Goal: Task Accomplishment & Management: Complete application form

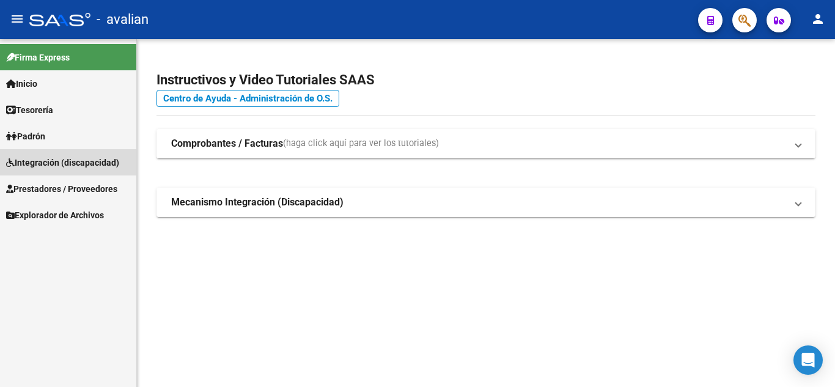
click at [64, 152] on link "Integración (discapacidad)" at bounding box center [68, 162] width 136 height 26
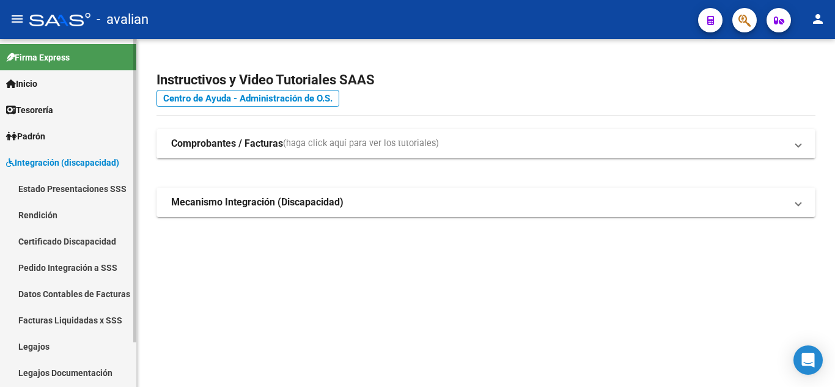
click at [38, 340] on link "Legajos" at bounding box center [68, 346] width 136 height 26
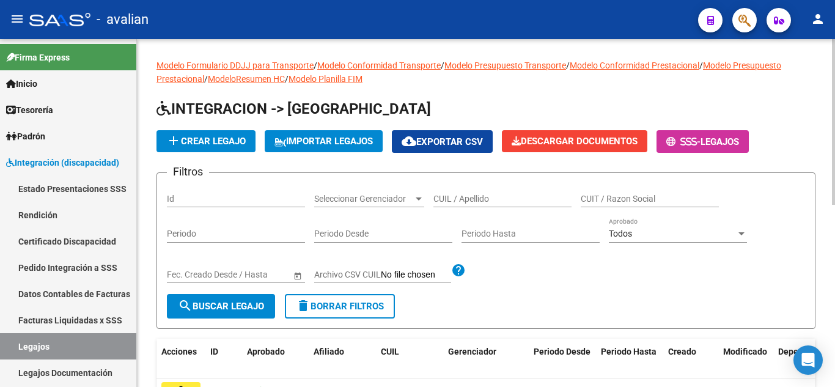
click at [469, 201] on input "CUIL / Apellido" at bounding box center [502, 199] width 138 height 10
paste input "[DATE]"
click at [440, 197] on input "[DATE]" at bounding box center [502, 199] width 138 height 10
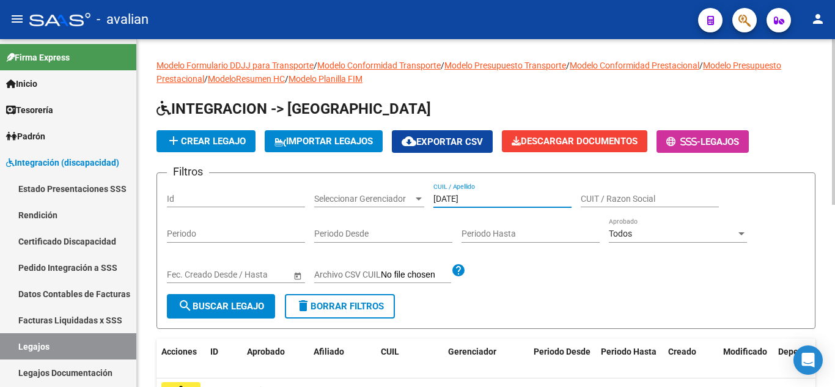
paste input "20584940035"
type input "20584940035"
click at [257, 301] on span "search Buscar Legajo" at bounding box center [221, 306] width 86 height 11
click at [216, 133] on button "add Crear Legajo" at bounding box center [205, 141] width 99 height 22
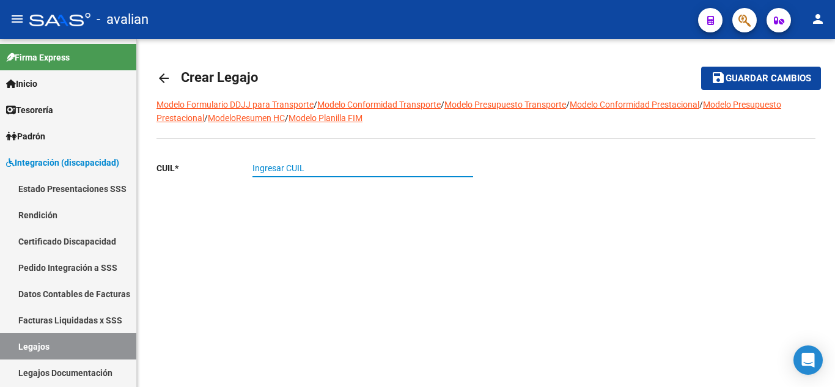
click at [300, 167] on input "Ingresar CUIL" at bounding box center [362, 168] width 221 height 10
paste input "20-58494003-5"
type input "20-58494003-5"
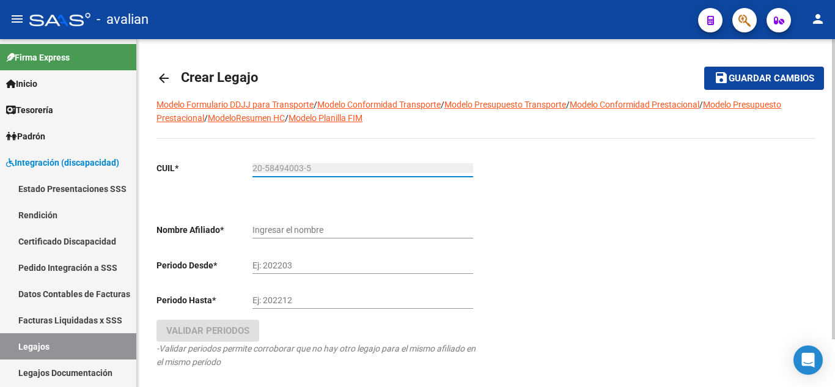
type input "SOSA OEHRLI EMIR"
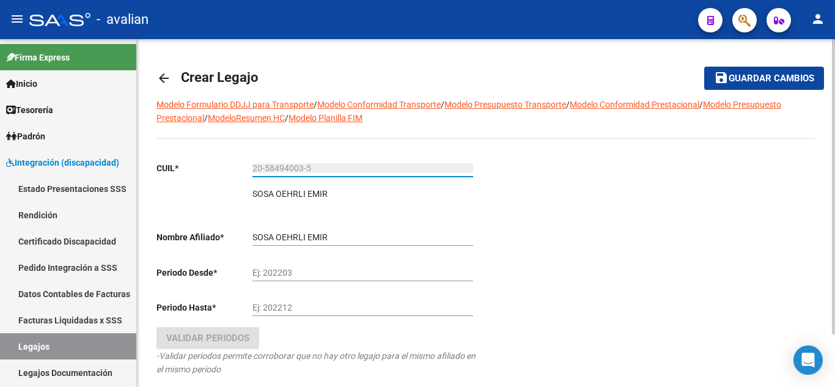
type input "20-58494003-5"
click at [305, 194] on p "SOSA OEHRLI EMIR" at bounding box center [289, 193] width 75 height 13
click at [299, 263] on div "Ej: 202203" at bounding box center [362, 269] width 221 height 24
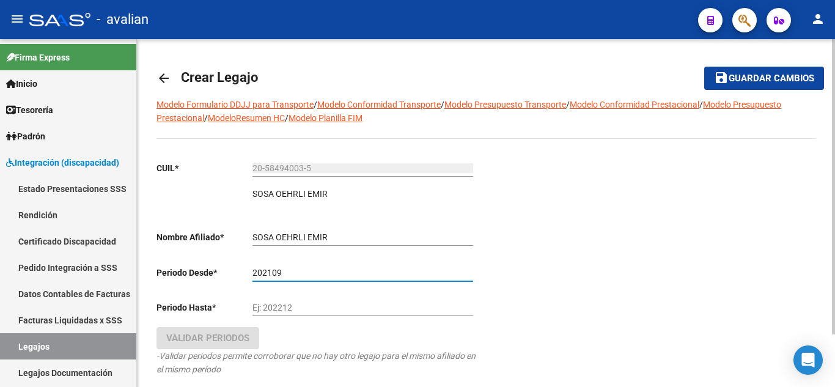
type input "202109"
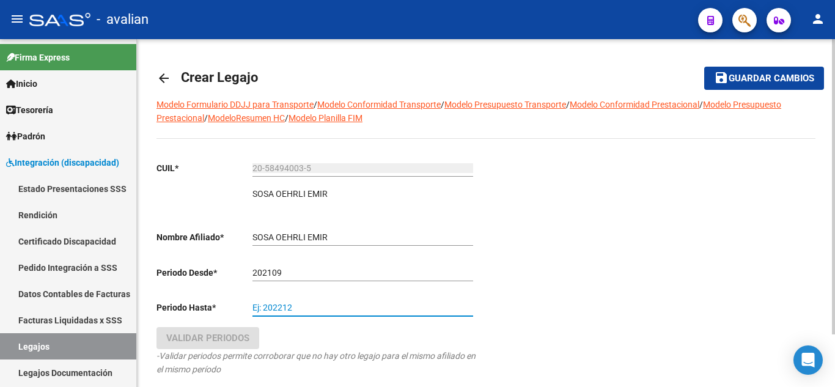
click at [296, 304] on input "Ej: 202212" at bounding box center [362, 307] width 221 height 10
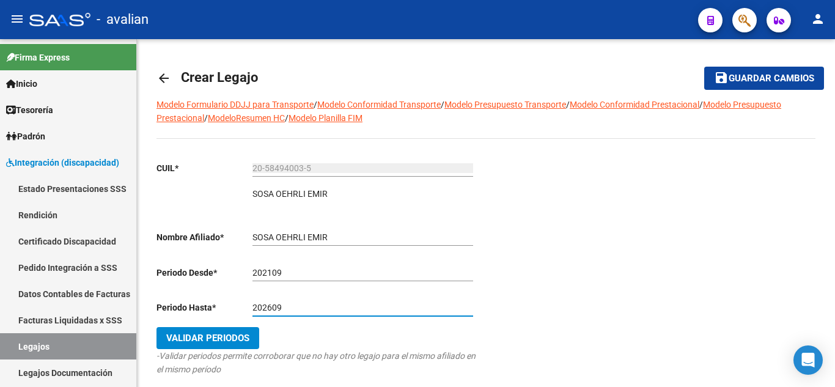
type input "202609"
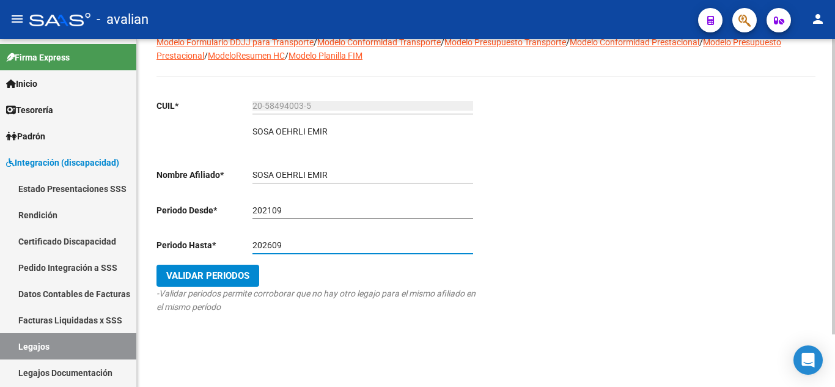
click at [231, 282] on button "Validar Periodos" at bounding box center [207, 276] width 103 height 22
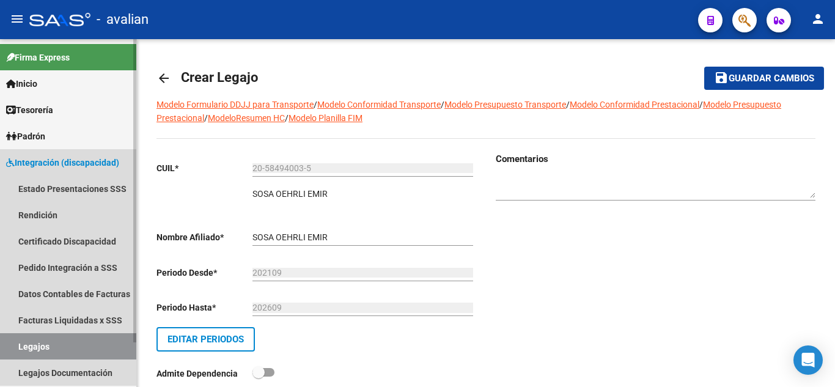
click at [60, 348] on link "Legajos" at bounding box center [68, 346] width 136 height 26
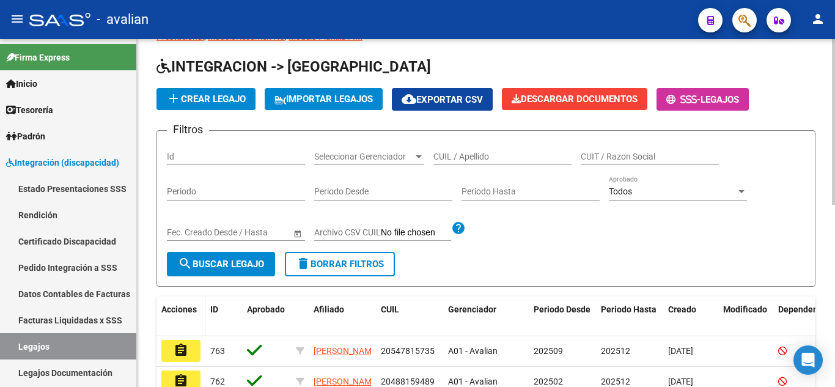
scroll to position [61, 0]
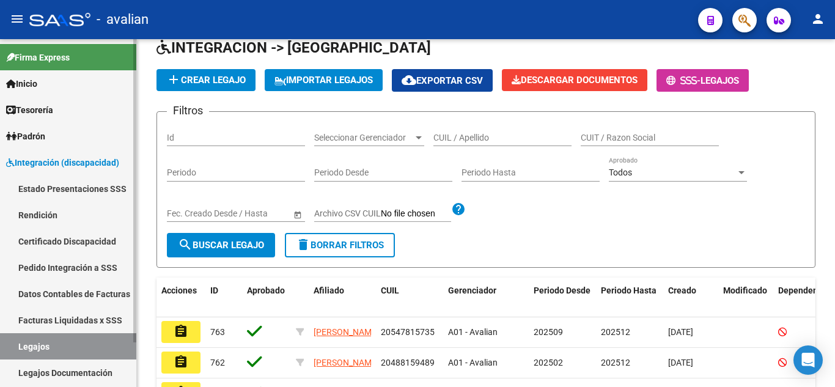
click at [59, 236] on link "Certificado Discapacidad" at bounding box center [68, 241] width 136 height 26
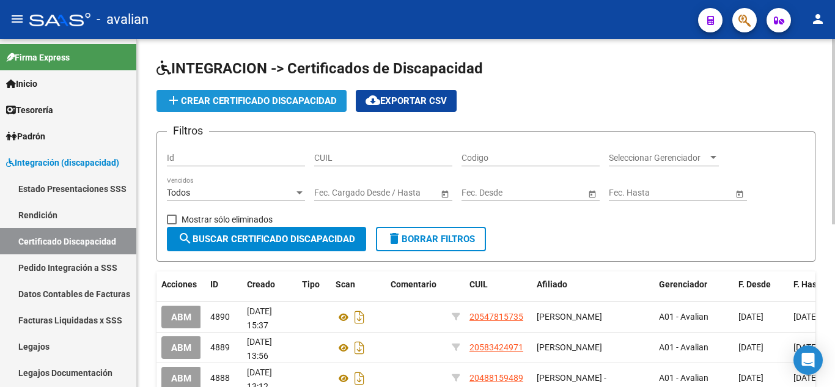
click at [214, 104] on span "add Crear Certificado Discapacidad" at bounding box center [251, 100] width 170 height 11
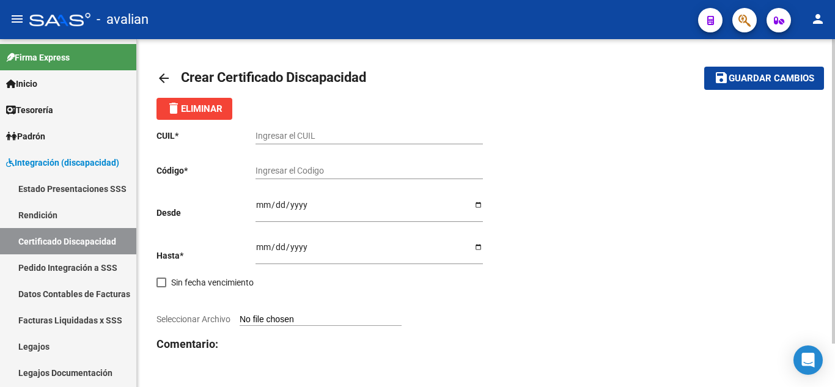
click at [279, 130] on div "Ingresar el CUIL" at bounding box center [368, 132] width 227 height 24
click at [288, 137] on input "Ingresar el CUIL" at bounding box center [368, 136] width 227 height 10
paste input "20-58494003-5"
type input "20-58494003-5"
click at [304, 170] on input "Ingresar el Codigo" at bounding box center [368, 171] width 227 height 10
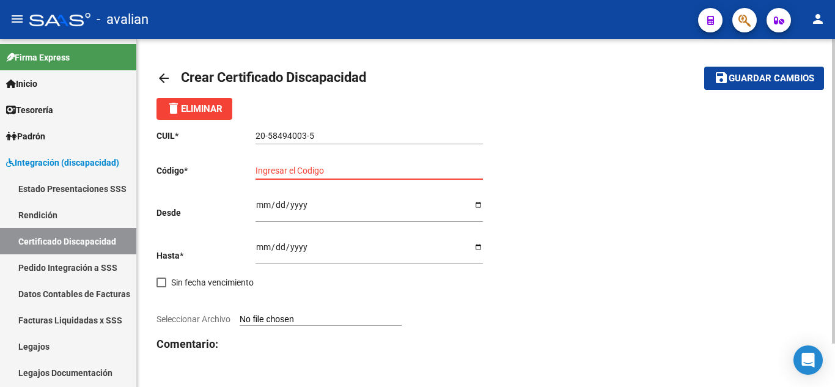
paste input "ARG02000584940032021091320260913SFE221"
type input "ARG02000584940032021091320260913SFE221"
click at [294, 212] on input "Ingresar fec. Desde" at bounding box center [368, 209] width 227 height 18
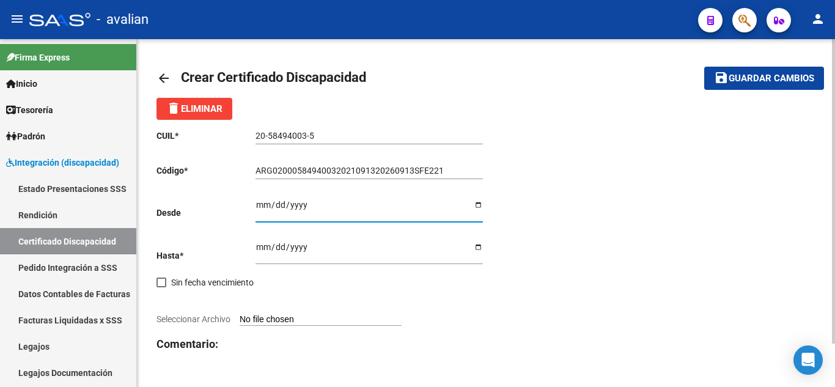
click at [283, 200] on input "Ingresar fec. Desde" at bounding box center [368, 209] width 227 height 18
click at [260, 205] on input "Ingresar fec. Desde" at bounding box center [368, 209] width 227 height 18
type input "[DATE]"
click at [288, 243] on input "Ingresar fec. Hasta" at bounding box center [368, 251] width 227 height 18
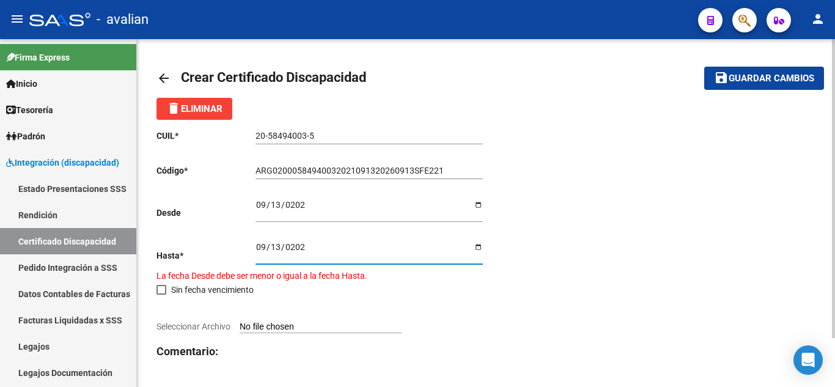
type input "[DATE]"
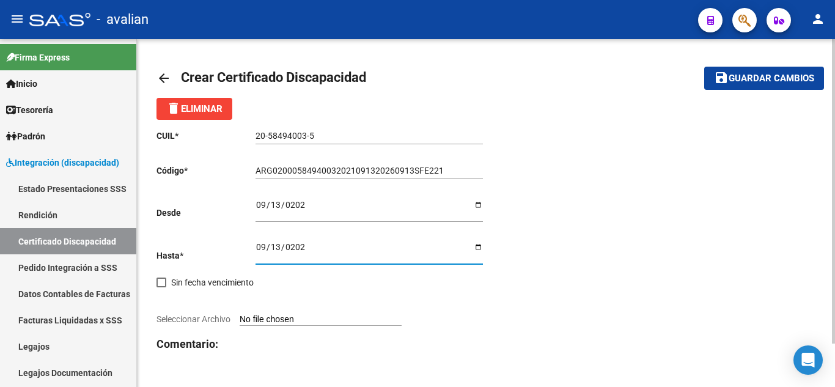
click at [268, 310] on div at bounding box center [320, 305] width 329 height 13
click at [269, 320] on input "Seleccionar Archivo" at bounding box center [320, 320] width 162 height 12
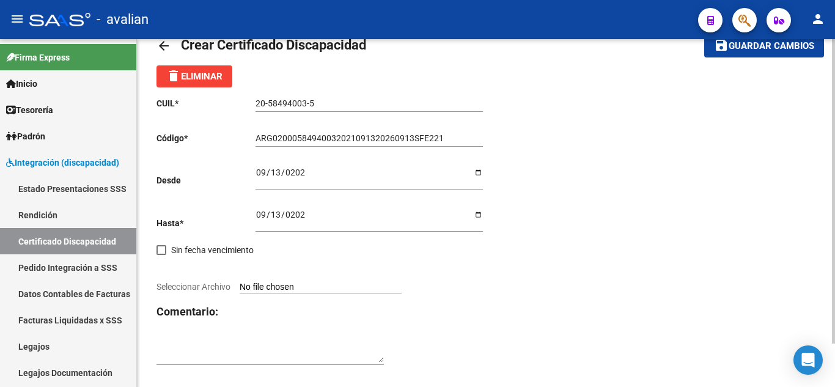
scroll to position [49, 0]
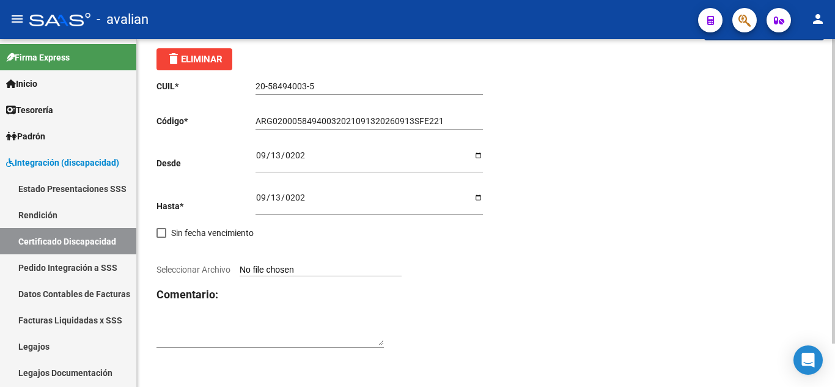
type input "C:\fakepath\renditionDownload (1).jpeg"
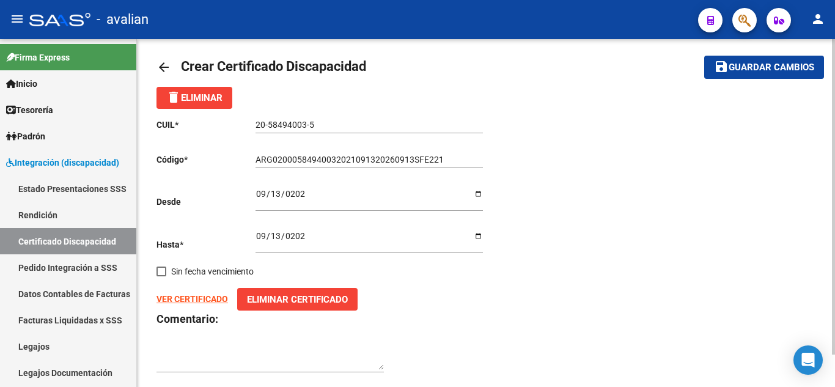
scroll to position [0, 0]
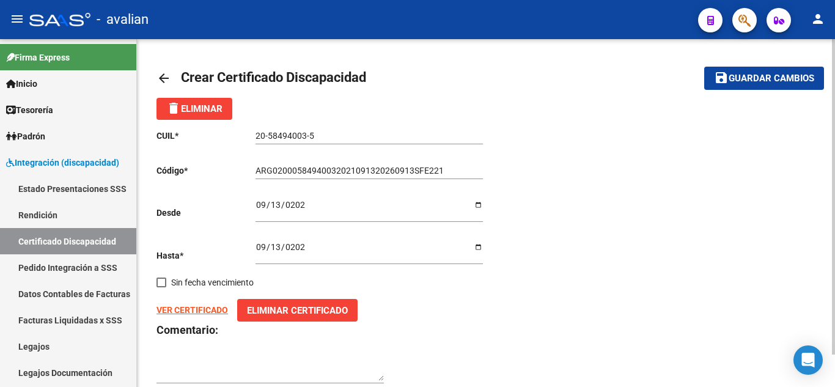
click at [749, 77] on span "Guardar cambios" at bounding box center [771, 78] width 86 height 11
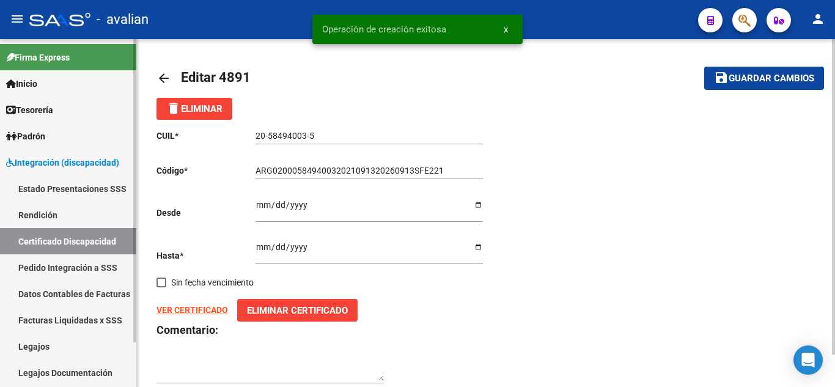
click at [69, 337] on link "Legajos" at bounding box center [68, 346] width 136 height 26
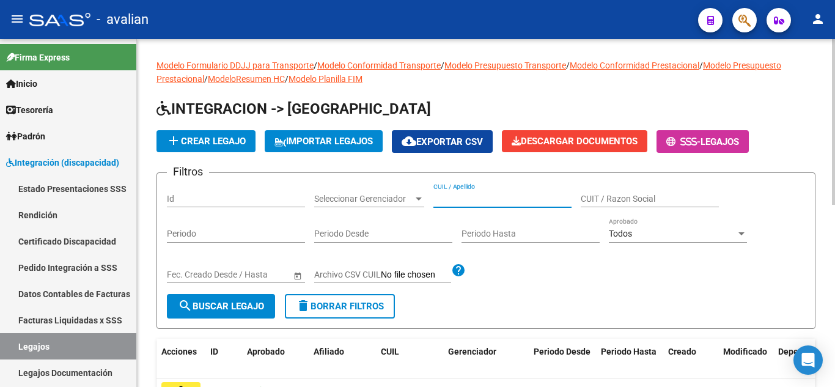
click at [490, 197] on input "CUIL / Apellido" at bounding box center [502, 199] width 138 height 10
paste input "20584940035"
type input "20584940035"
click at [241, 307] on span "search Buscar Legajo" at bounding box center [221, 306] width 86 height 11
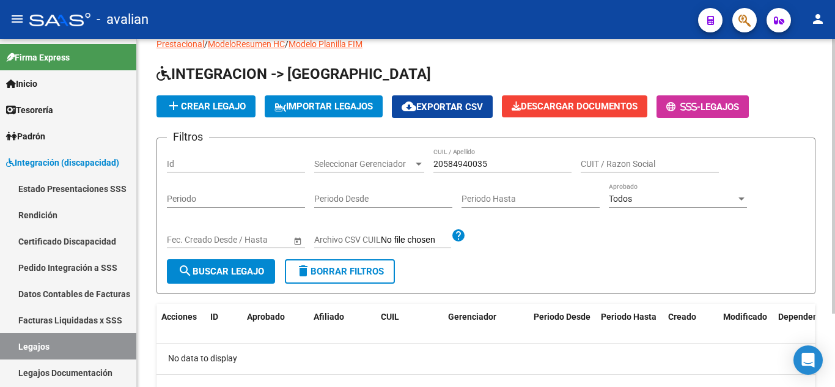
scroll to position [93, 0]
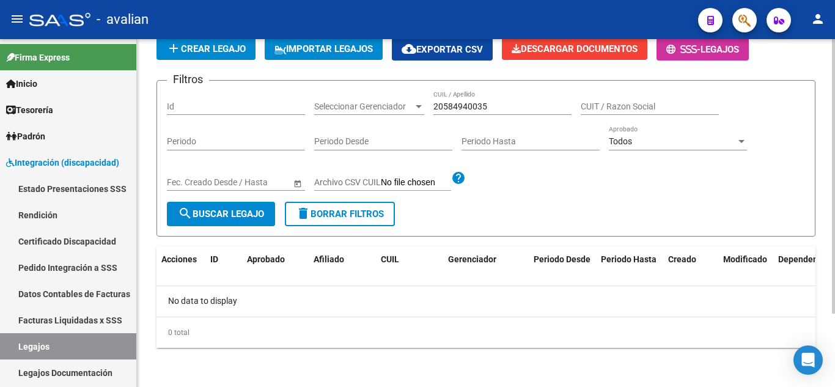
click at [484, 119] on div "20584940035 CUIL / Apellido" at bounding box center [502, 107] width 138 height 35
click at [485, 108] on input "20584940035" at bounding box center [502, 106] width 138 height 10
click at [210, 212] on span "search Buscar Legajo" at bounding box center [221, 213] width 86 height 11
click at [465, 109] on input "20584940035" at bounding box center [502, 106] width 138 height 10
click at [214, 221] on button "search Buscar Legajo" at bounding box center [221, 214] width 108 height 24
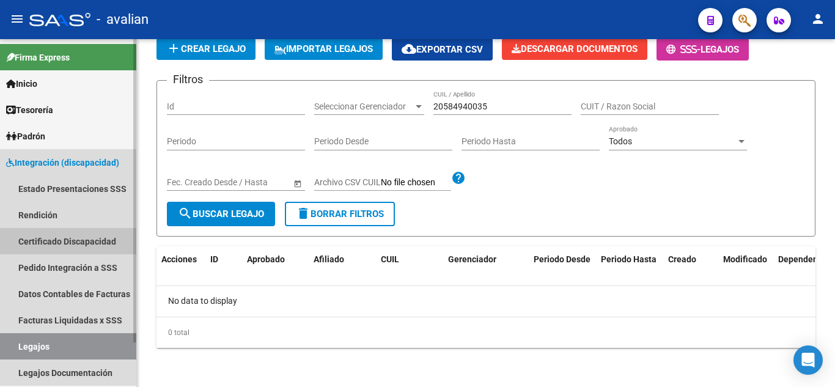
click at [57, 237] on link "Certificado Discapacidad" at bounding box center [68, 241] width 136 height 26
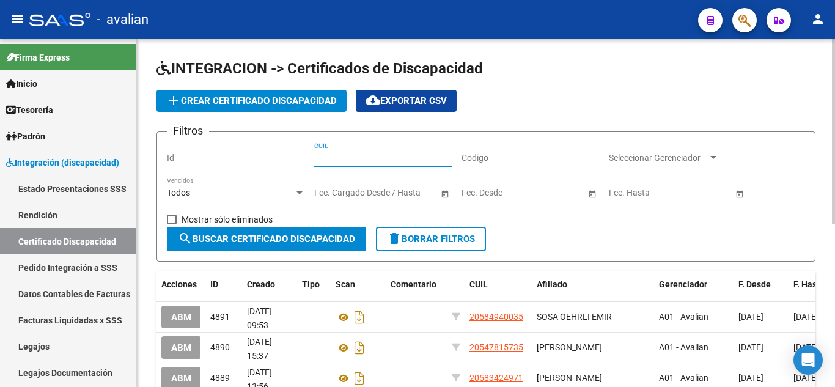
click at [395, 157] on input "CUIL" at bounding box center [383, 158] width 138 height 10
paste input "20-58494003-5"
type input "20-58494003-5"
click at [320, 236] on span "search Buscar Certificado Discapacidad" at bounding box center [266, 238] width 177 height 11
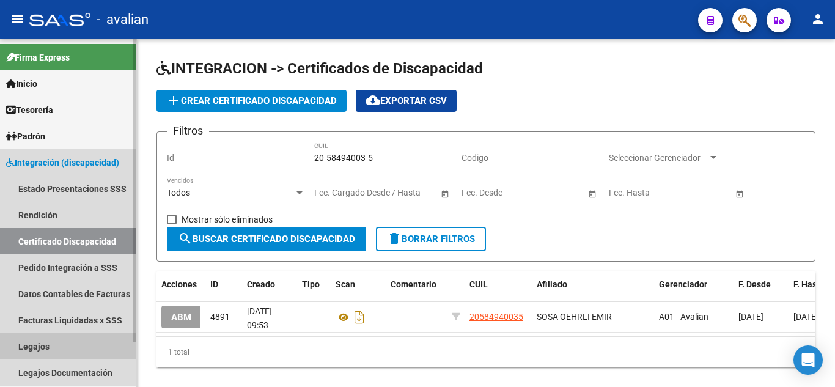
click at [56, 346] on link "Legajos" at bounding box center [68, 346] width 136 height 26
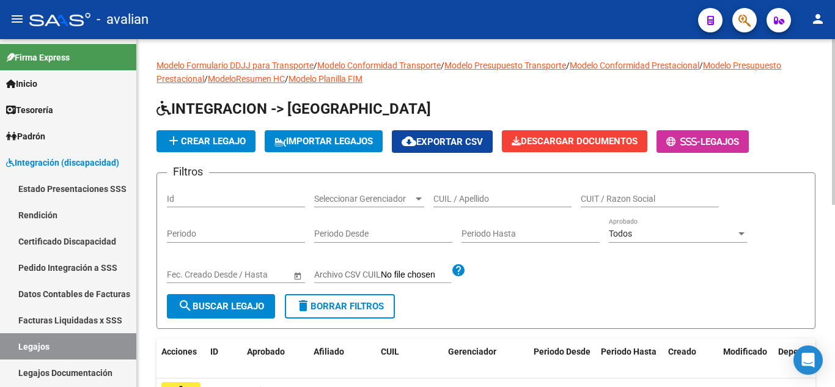
click at [169, 142] on mat-icon "add" at bounding box center [173, 140] width 15 height 15
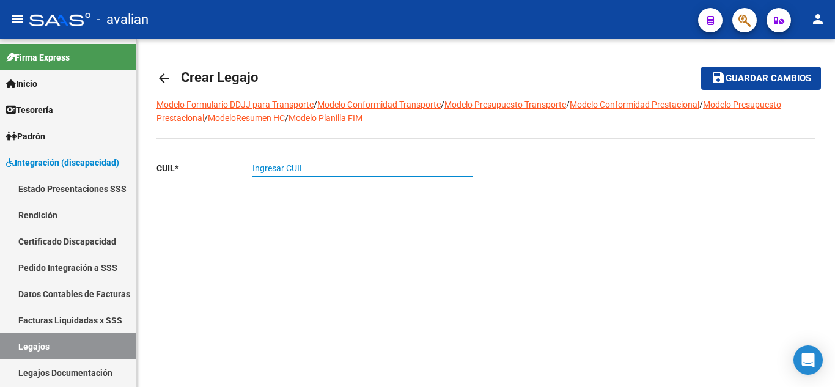
click at [346, 169] on input "Ingresar CUIL" at bounding box center [362, 168] width 221 height 10
paste input "20-58494003-5"
type input "20-58494003-5"
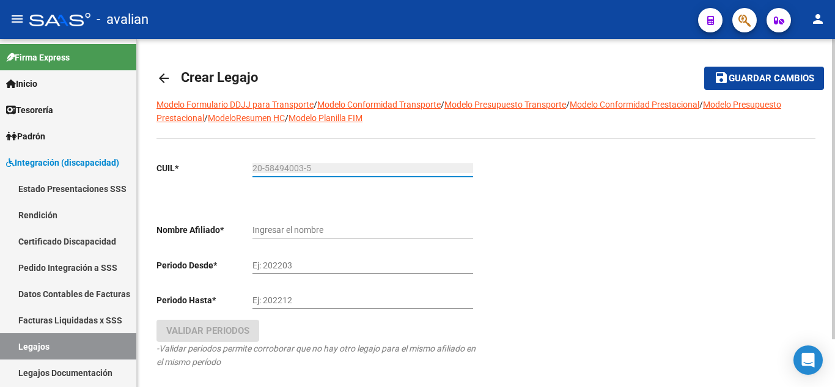
type input "SOSA OEHRLI EMIR"
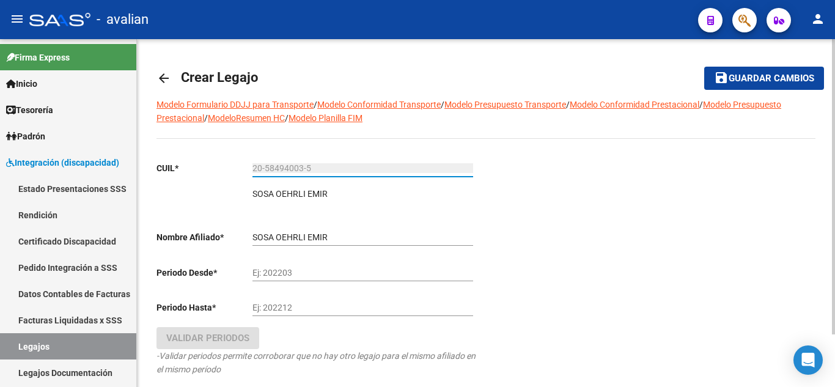
type input "20-58494003-5"
click at [309, 269] on input "Ej: 202203" at bounding box center [362, 273] width 221 height 10
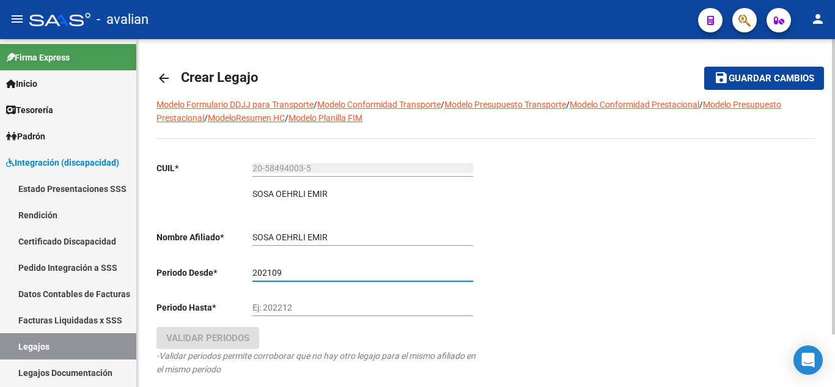
type input "202109"
click at [294, 308] on input "Ej: 202212" at bounding box center [362, 307] width 221 height 10
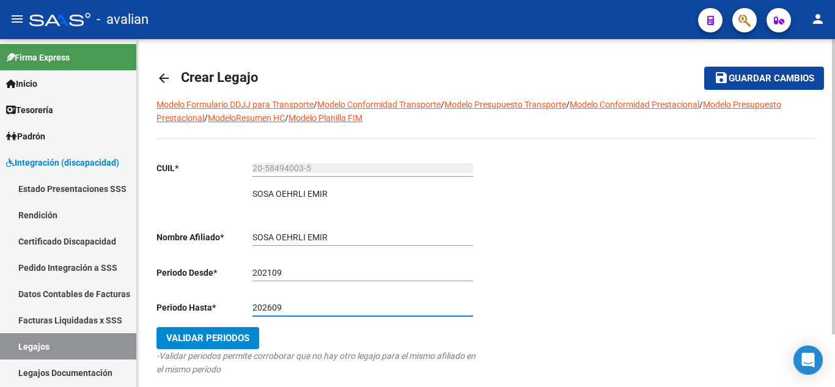
type input "202609"
click at [226, 340] on span "Validar Periodos" at bounding box center [207, 337] width 83 height 11
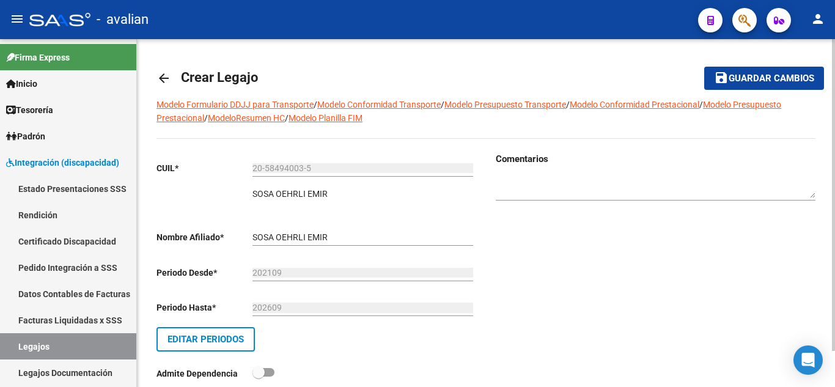
drag, startPoint x: 716, startPoint y: 73, endPoint x: 709, endPoint y: 88, distance: 16.1
click at [716, 73] on mat-icon "save" at bounding box center [721, 77] width 15 height 15
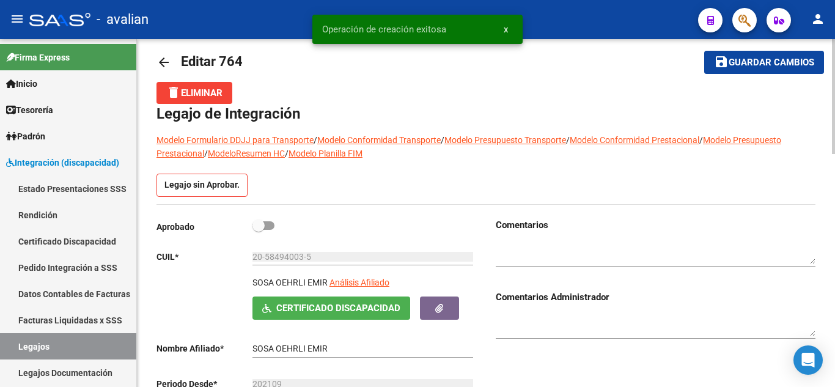
scroll to position [61, 0]
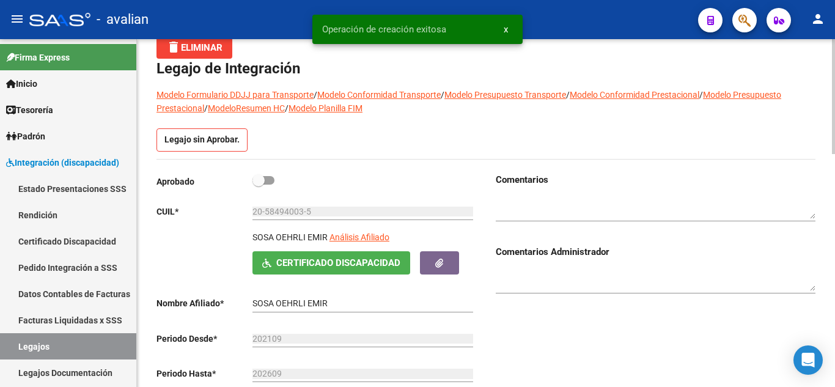
click at [325, 266] on span "Certificado Discapacidad" at bounding box center [338, 263] width 124 height 11
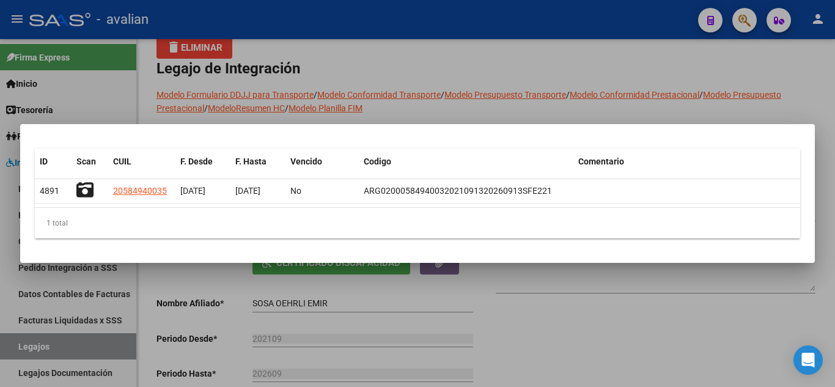
click at [301, 301] on div at bounding box center [417, 193] width 835 height 387
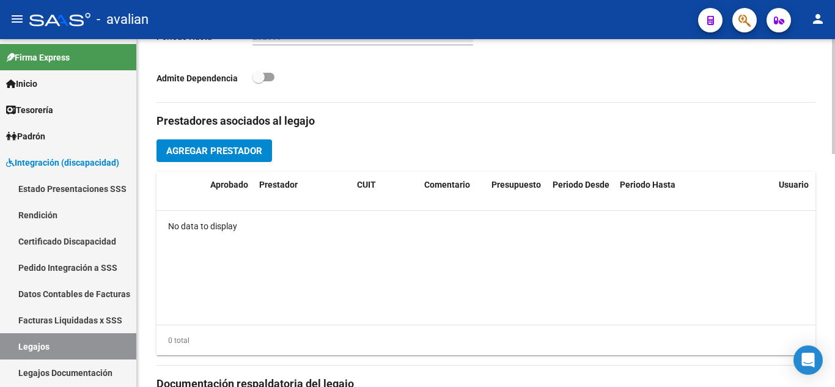
scroll to position [459, 0]
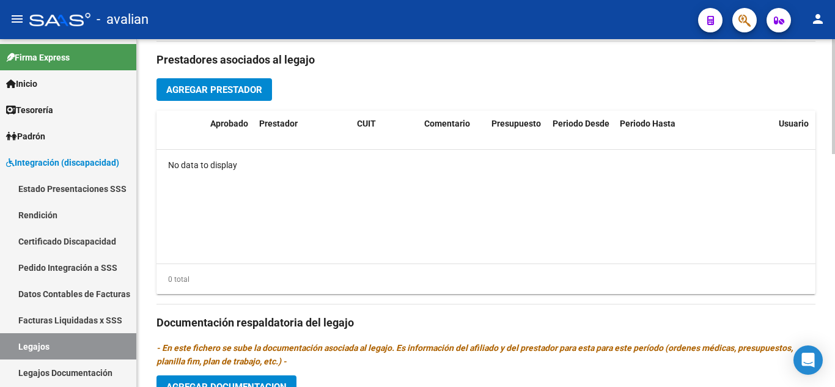
click at [196, 90] on span "Agregar Prestador" at bounding box center [214, 89] width 96 height 11
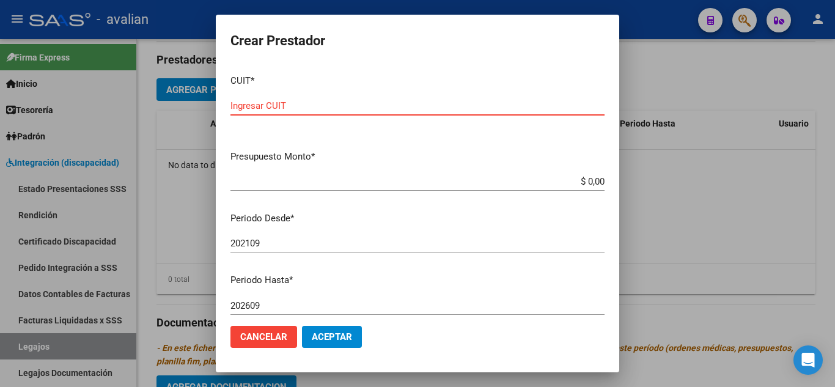
paste input "27-28237347-0"
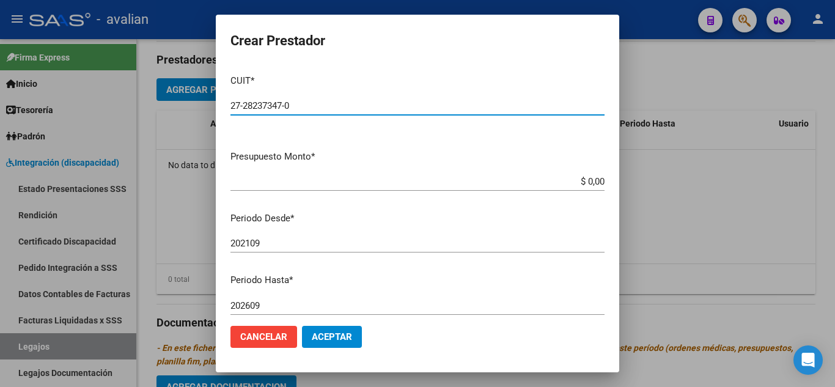
type input "27-28237347-0"
click at [362, 175] on div "$ 0,00 Ingresar el monto" at bounding box center [417, 181] width 374 height 18
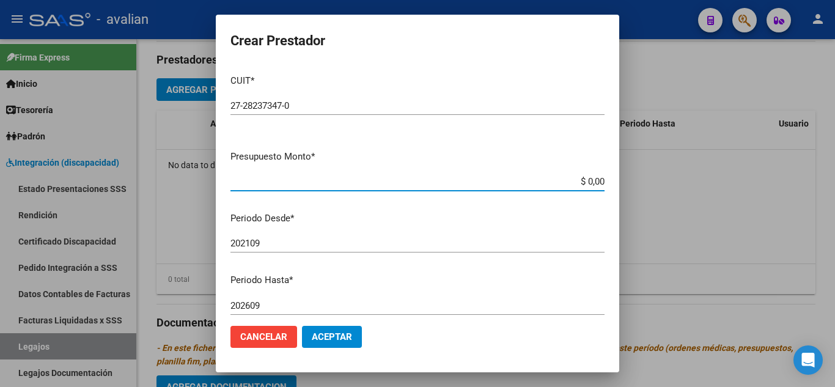
drag, startPoint x: 479, startPoint y: 177, endPoint x: 492, endPoint y: 178, distance: 13.6
click at [484, 177] on input "$ 0,00" at bounding box center [417, 181] width 374 height 11
drag, startPoint x: 561, startPoint y: 183, endPoint x: 627, endPoint y: 183, distance: 66.0
click at [627, 183] on div "Crear Prestador CUIT * 27-28237347-0 Ingresar CUIT ARCA Padrón Presupuesto Mont…" at bounding box center [417, 193] width 835 height 387
paste input "98964,89"
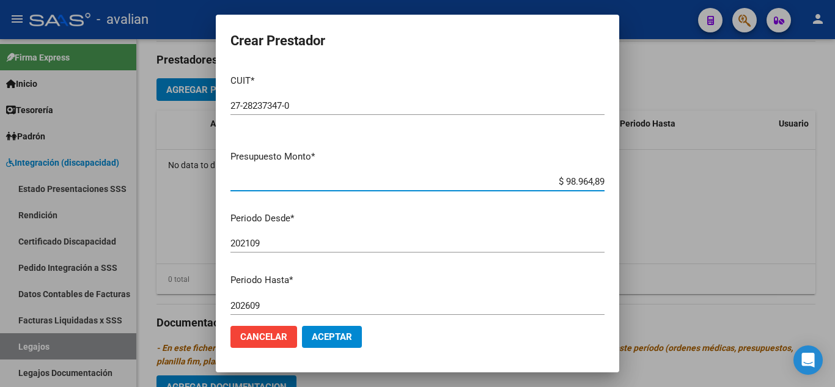
type input "$ 98.964,89"
click at [549, 218] on p "Periodo Desde *" at bounding box center [417, 218] width 374 height 14
click at [553, 237] on div "202109 Ingresar el periodo" at bounding box center [417, 243] width 374 height 18
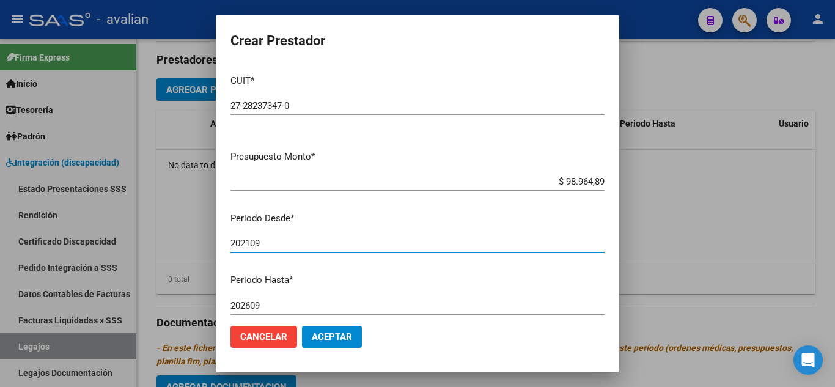
click at [251, 246] on input "202109" at bounding box center [417, 243] width 374 height 11
click at [268, 244] on input "202509" at bounding box center [417, 243] width 374 height 11
type input "202510"
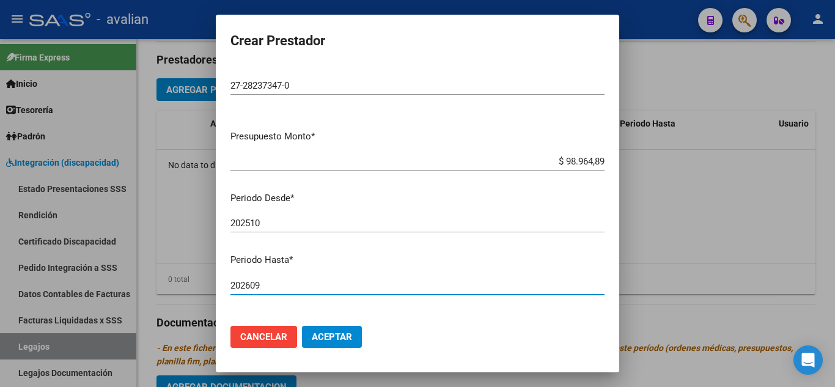
drag, startPoint x: 249, startPoint y: 304, endPoint x: 163, endPoint y: 307, distance: 85.6
click at [164, 307] on div "Crear Prestador CUIT * 27-28237347-0 Ingresar CUIT ARCA Padrón Presupuesto Mont…" at bounding box center [417, 193] width 835 height 387
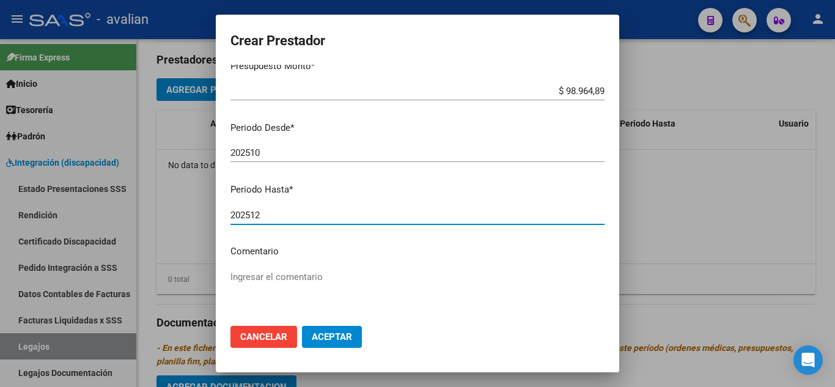
scroll to position [150, 0]
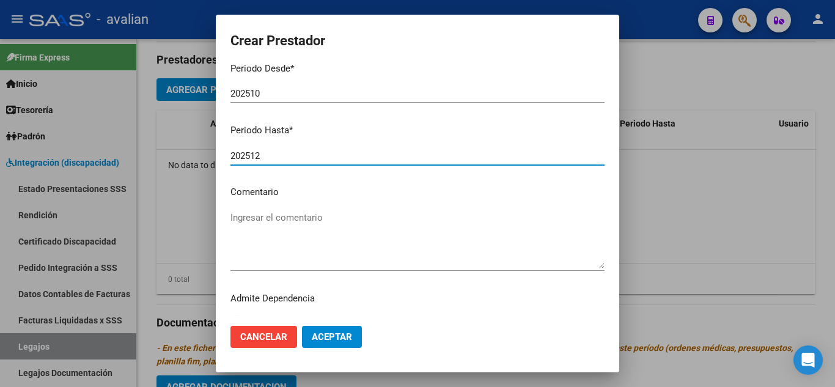
type input "202512"
click at [319, 220] on textarea "Ingresar el comentario" at bounding box center [417, 239] width 374 height 57
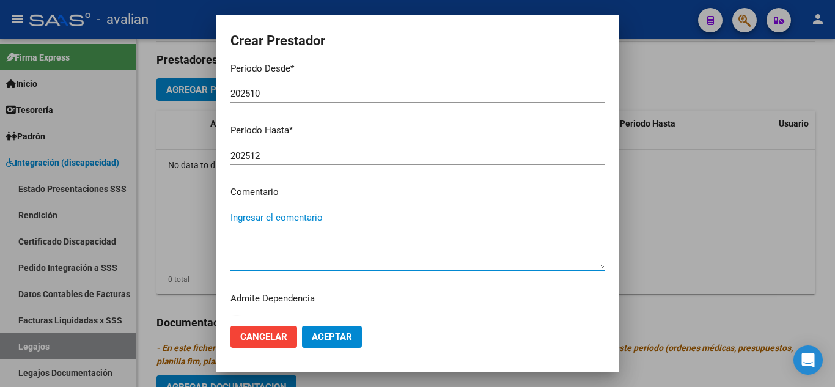
paste textarea "Fonoaudiología: 2 ss semanales"
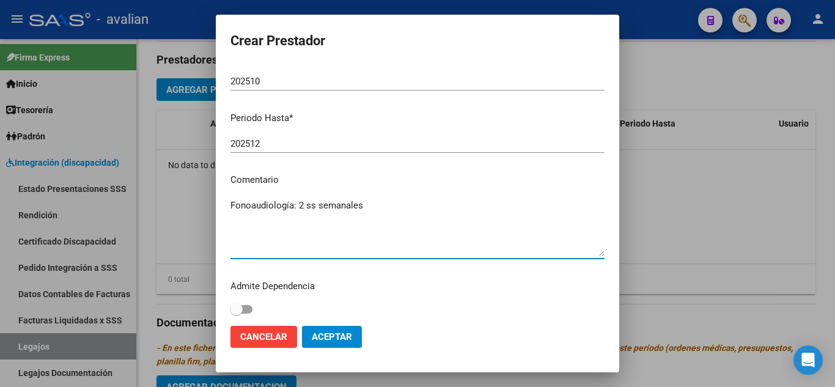
scroll to position [167, 0]
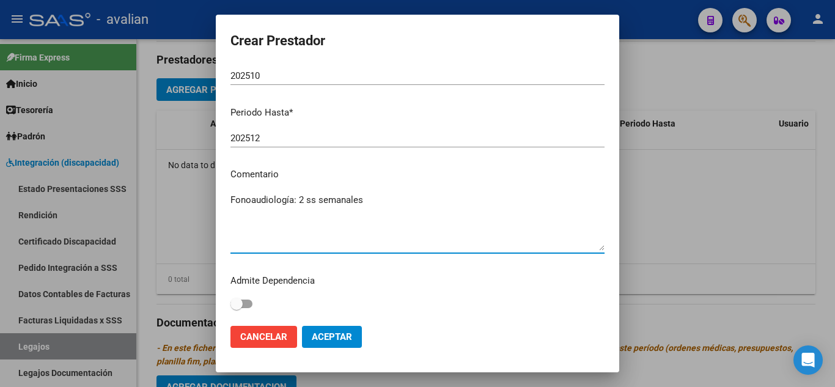
type textarea "Fonoaudiología: 2 ss semanales"
click at [332, 337] on span "Aceptar" at bounding box center [332, 336] width 40 height 11
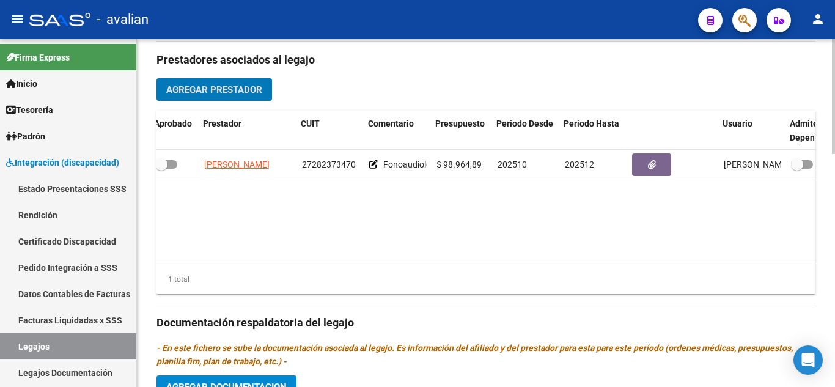
scroll to position [0, 93]
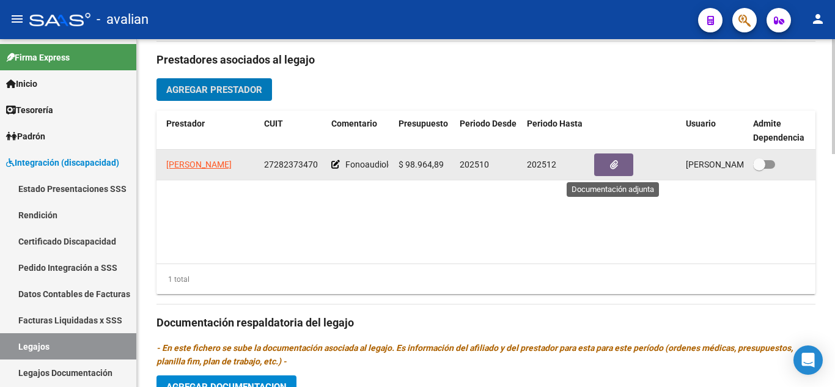
click at [618, 160] on button "button" at bounding box center [613, 164] width 39 height 23
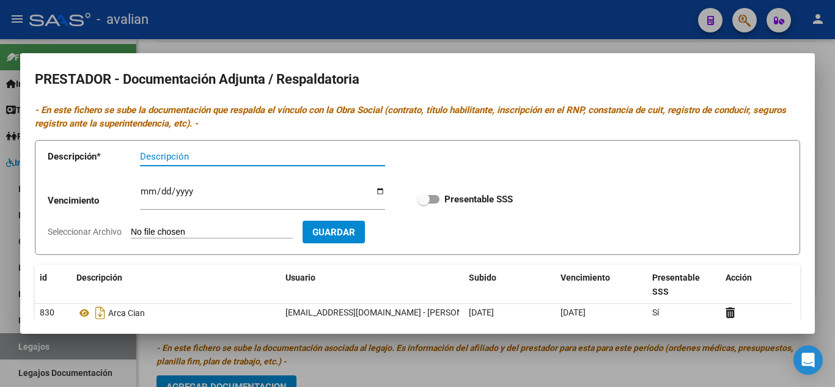
click at [174, 161] on input "Descripción" at bounding box center [262, 156] width 245 height 11
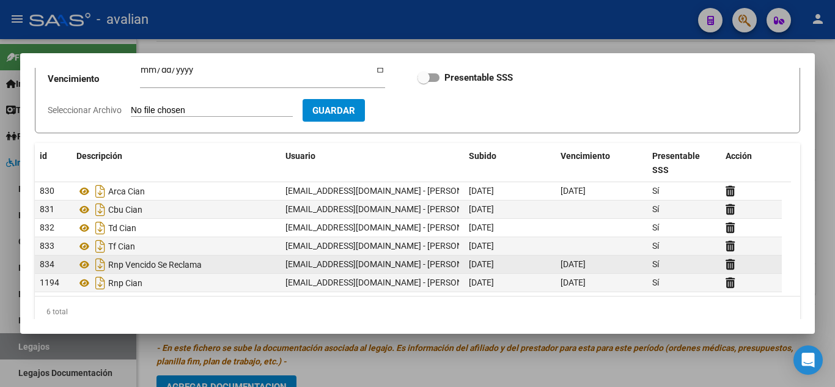
scroll to position [122, 0]
click at [163, 262] on span "Rnp Vencido Se Reclama" at bounding box center [154, 264] width 93 height 10
click at [139, 269] on div "Rnp Vencido Se Reclama" at bounding box center [175, 264] width 199 height 20
click at [238, 263] on div "Rnp Vencido Se Reclama" at bounding box center [175, 264] width 199 height 20
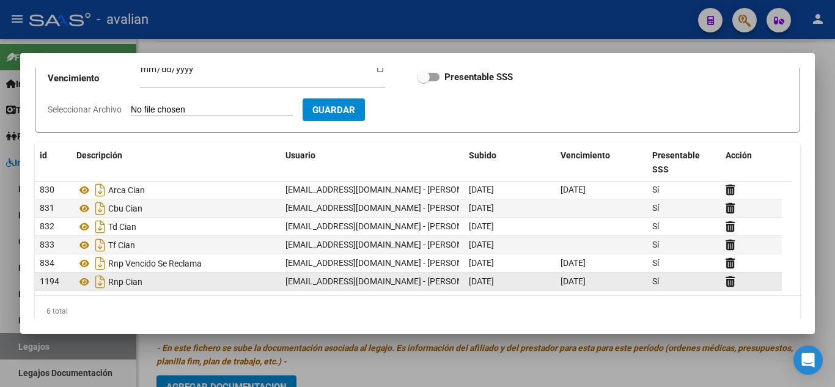
click at [182, 276] on div "Rnp Cian" at bounding box center [175, 282] width 199 height 20
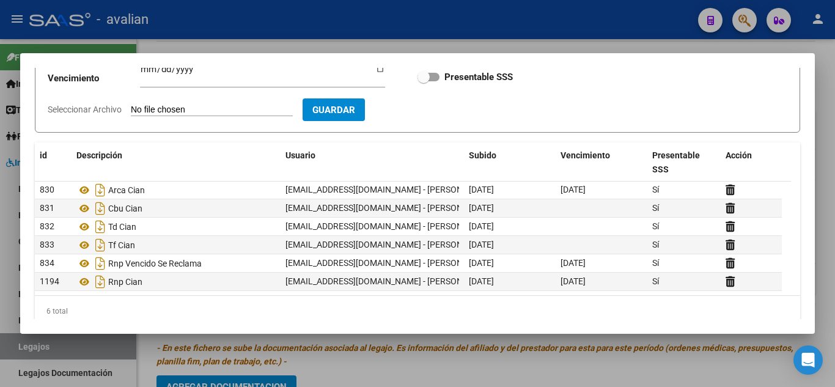
scroll to position [0, 0]
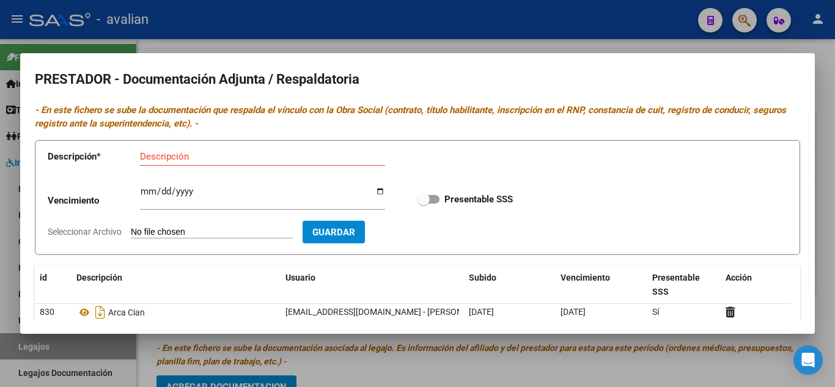
click at [508, 32] on div at bounding box center [417, 193] width 835 height 387
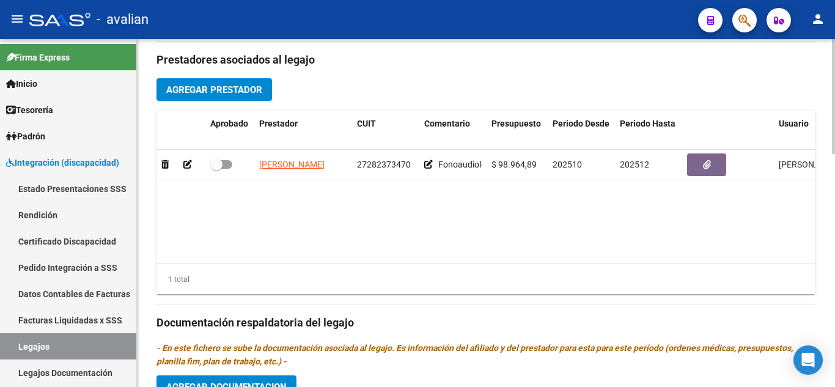
click at [205, 100] on button "Agregar Prestador" at bounding box center [213, 89] width 115 height 23
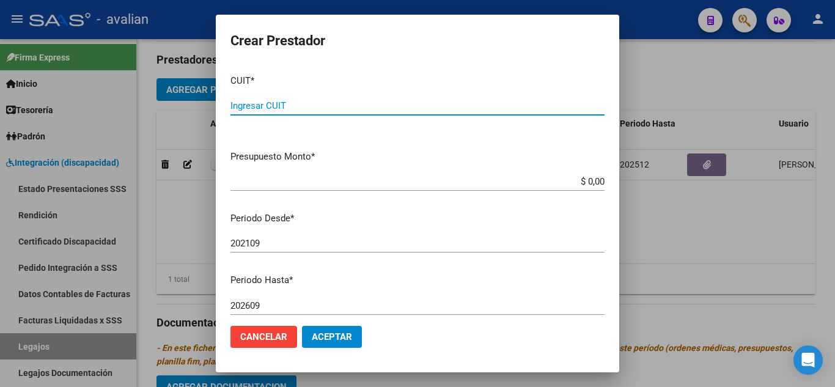
paste input "27-29853831-3"
type input "27-29853831-3"
click at [322, 166] on mat-dialog-content "CUIT * 27-29853831-3 Ingresar CUIT ARCA Padrón Presupuesto Monto * $ 0,00 Ingre…" at bounding box center [417, 190] width 403 height 251
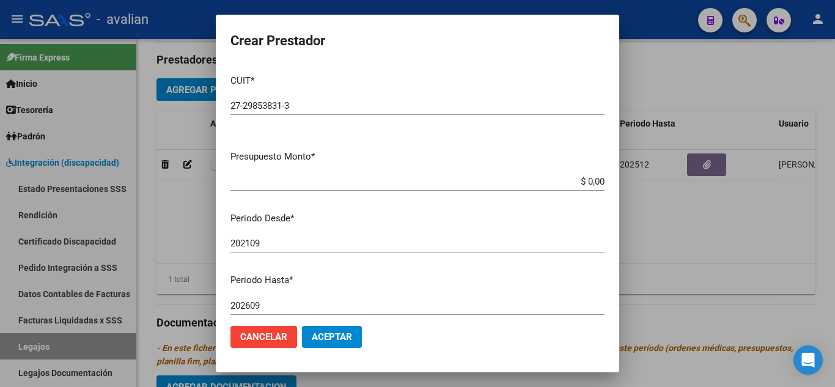
click at [327, 192] on div "$ 0,00 Ingresar el monto" at bounding box center [417, 187] width 374 height 30
click at [344, 190] on div "$ 0,00 Ingresar el monto" at bounding box center [417, 181] width 374 height 18
click at [576, 184] on input "$ 0,00" at bounding box center [417, 181] width 374 height 11
click at [459, 199] on div "$ 0,00 Ingresar el monto" at bounding box center [417, 187] width 374 height 30
drag, startPoint x: 565, startPoint y: 180, endPoint x: 631, endPoint y: 178, distance: 66.0
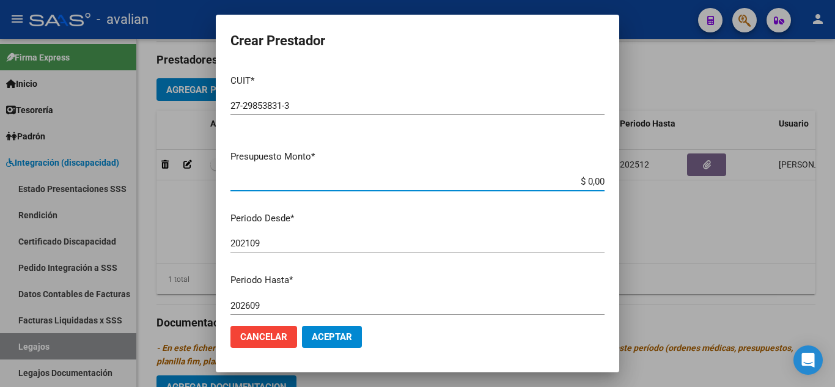
click at [631, 178] on div "Crear Prestador CUIT * 27-29853831-3 Ingresar CUIT ARCA Padrón Presupuesto Mont…" at bounding box center [417, 193] width 835 height 387
paste input "98964,89"
type input "$ 98.964,88"
click at [546, 249] on div "202109 Ingresar el periodo" at bounding box center [417, 243] width 374 height 18
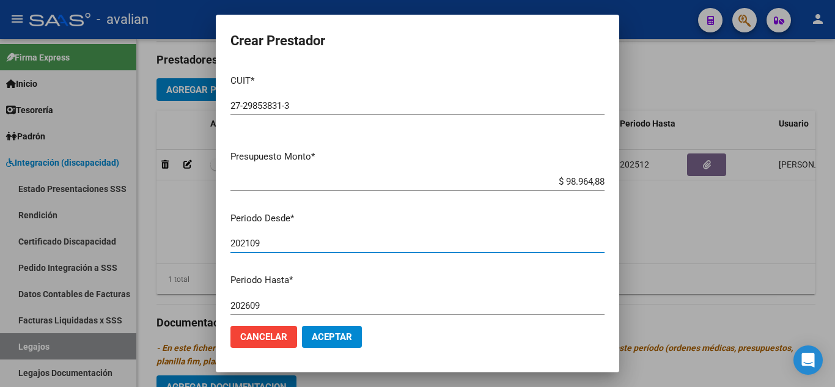
drag, startPoint x: 279, startPoint y: 239, endPoint x: 176, endPoint y: 239, distance: 102.6
click at [176, 239] on div "Crear Prestador CUIT * 27-29853831-3 Ingresar CUIT ARCA Padrón Presupuesto Mont…" at bounding box center [417, 193] width 835 height 387
type input "202510"
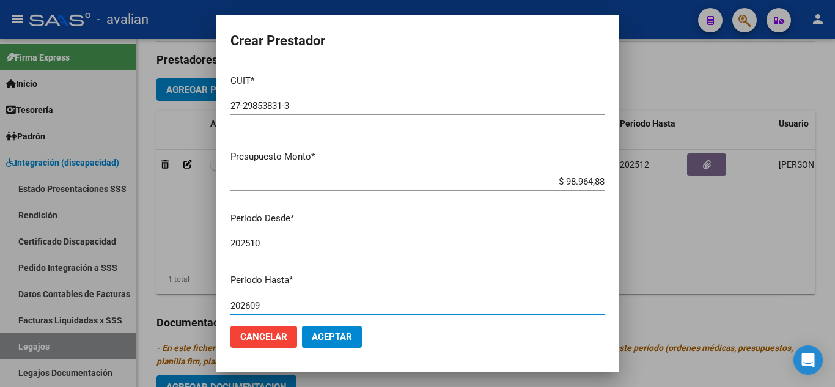
click at [240, 307] on input "202609" at bounding box center [417, 305] width 374 height 11
type input "202512"
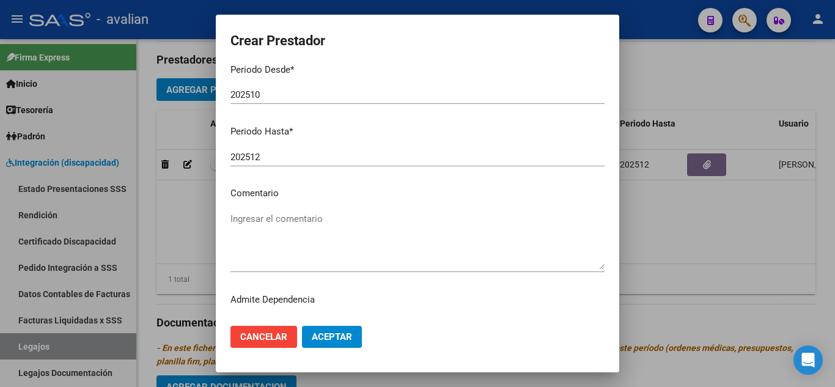
scroll to position [167, 0]
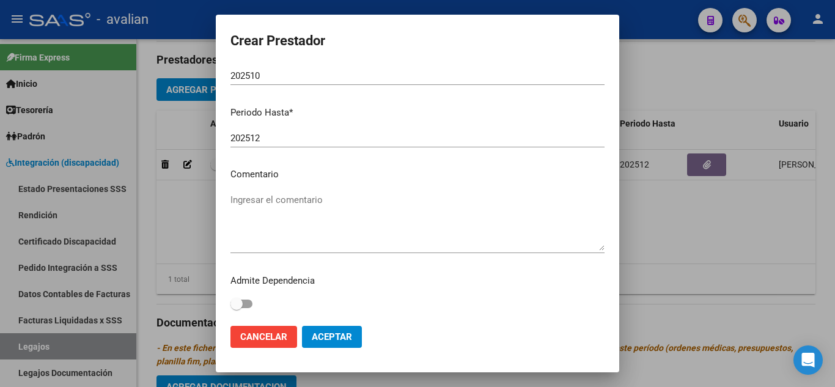
click at [326, 205] on textarea "Ingresar el comentario" at bounding box center [417, 221] width 374 height 57
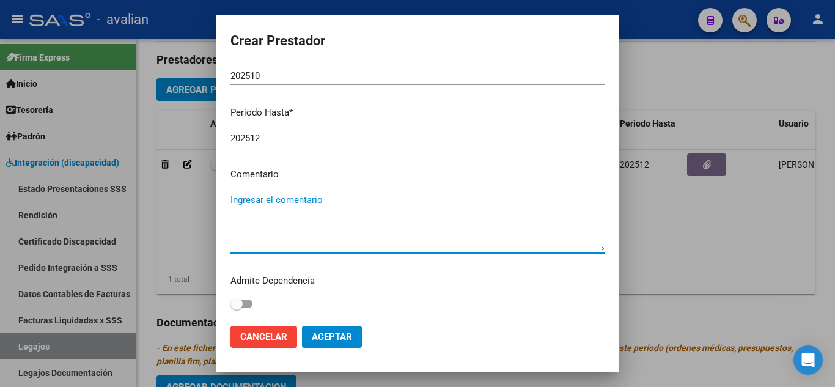
paste textarea "TO: 2 ss semanales"
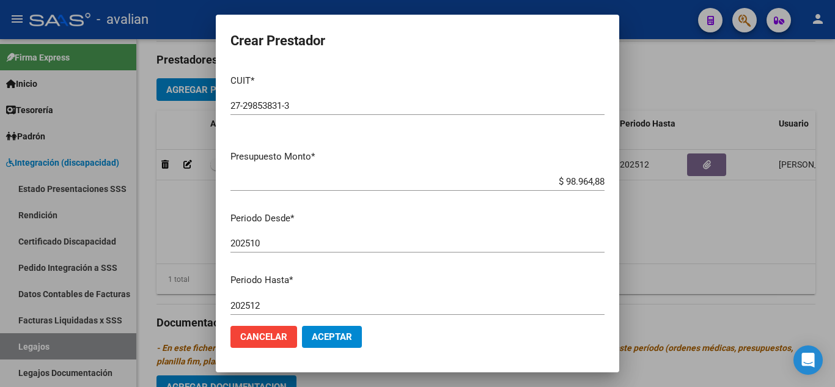
scroll to position [61, 0]
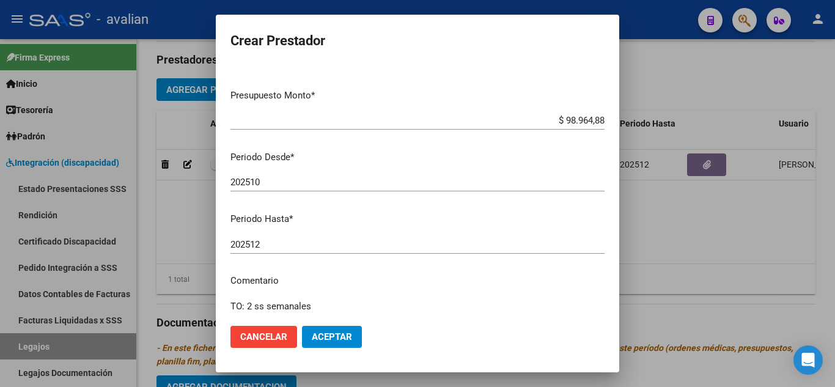
type textarea "TO: 2 ss semanales"
click at [351, 335] on span "Aceptar" at bounding box center [332, 336] width 40 height 11
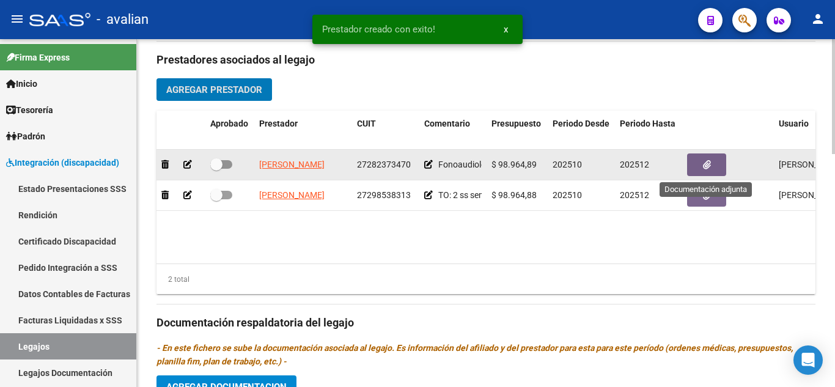
click at [710, 163] on button "button" at bounding box center [706, 164] width 39 height 23
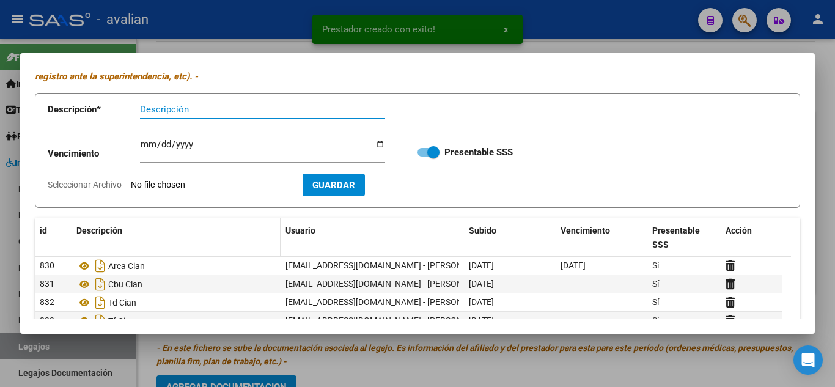
scroll to position [122, 0]
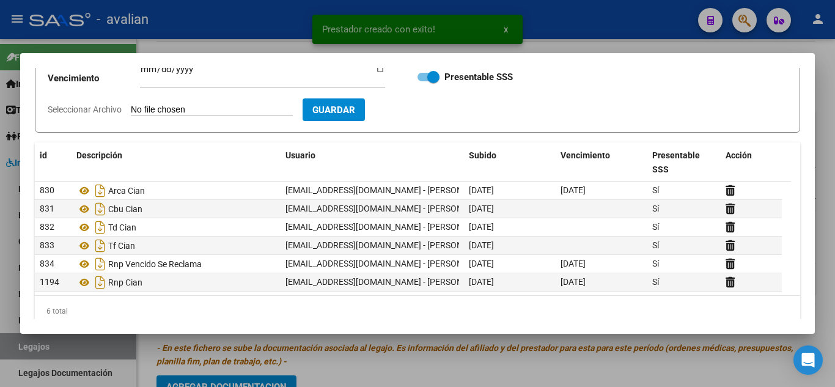
click at [280, 347] on div at bounding box center [417, 193] width 835 height 387
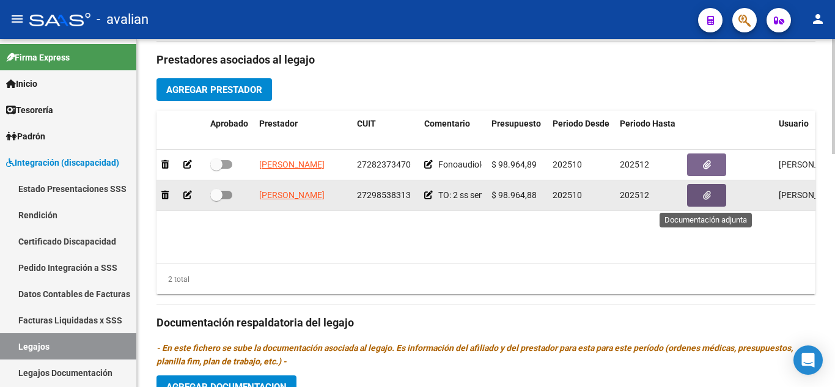
click at [700, 195] on button "button" at bounding box center [706, 195] width 39 height 23
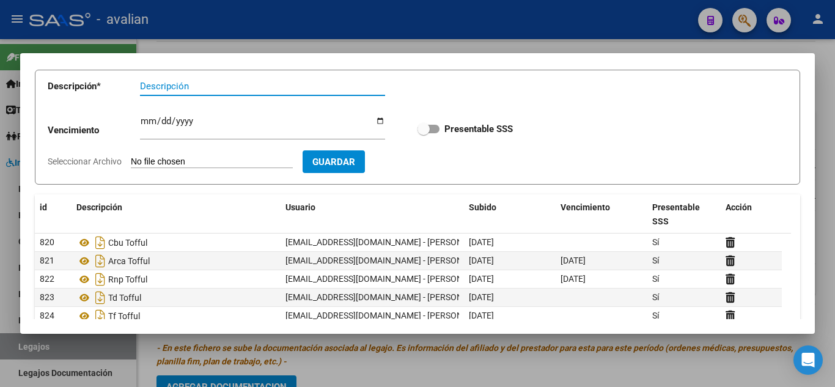
scroll to position [139, 0]
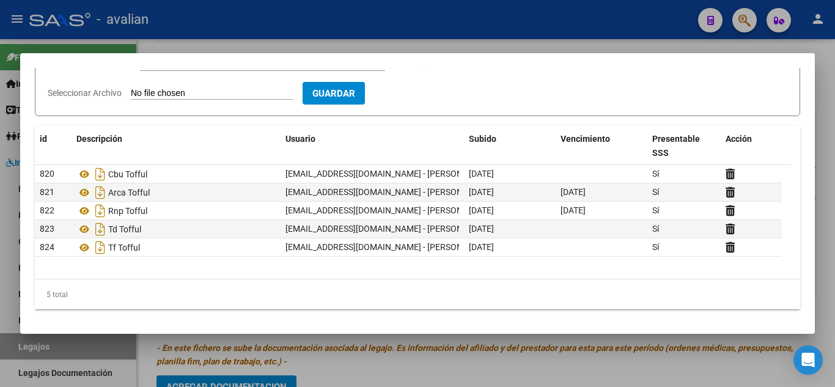
click at [329, 370] on div at bounding box center [417, 193] width 835 height 387
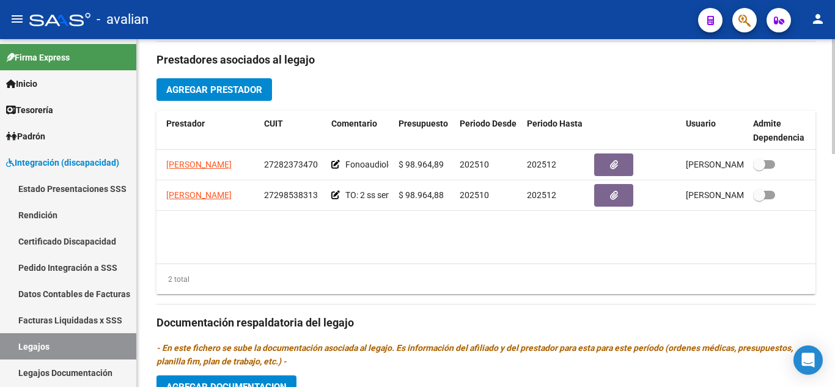
scroll to position [0, 0]
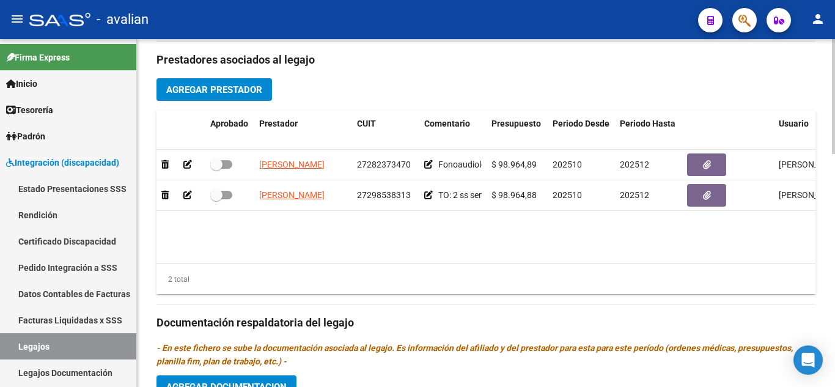
click at [256, 95] on span "Agregar Prestador" at bounding box center [214, 89] width 96 height 11
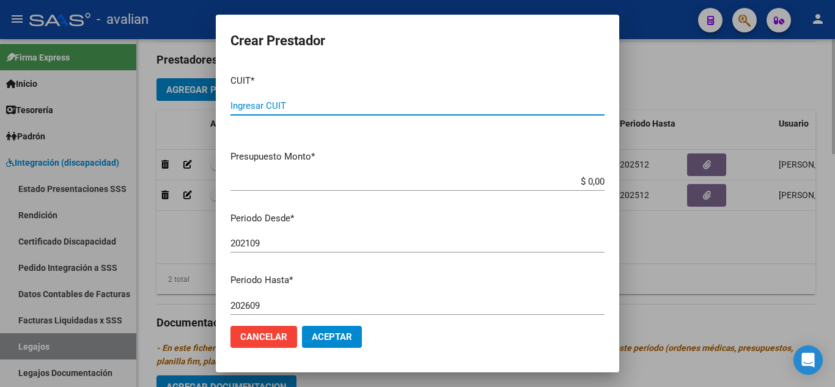
paste input "27-31849659-0"
type input "27-31849659-0"
click at [313, 184] on input "$ 0,00" at bounding box center [417, 181] width 374 height 11
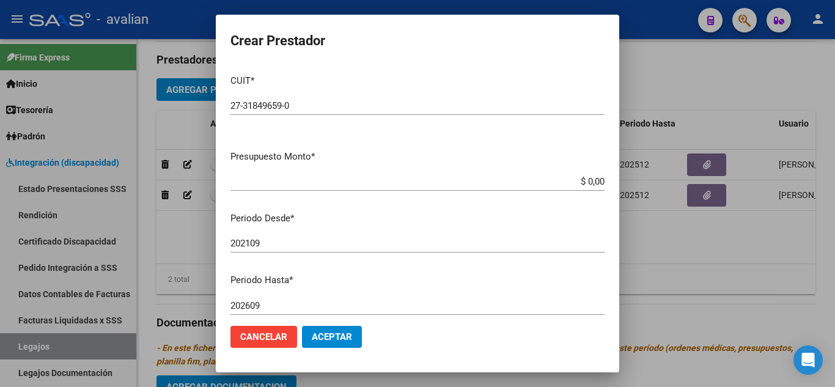
click at [535, 189] on div "$ 0,00 Ingresar el monto" at bounding box center [417, 181] width 374 height 18
drag, startPoint x: 571, startPoint y: 179, endPoint x: 665, endPoint y: 175, distance: 94.2
click at [665, 175] on div "Crear Prestador CUIT * 27-31849659-0 Ingresar CUIT ARCA Padrón Presupuesto Mont…" at bounding box center [417, 193] width 835 height 387
paste input "98964,89"
type input "$ 98.964,88"
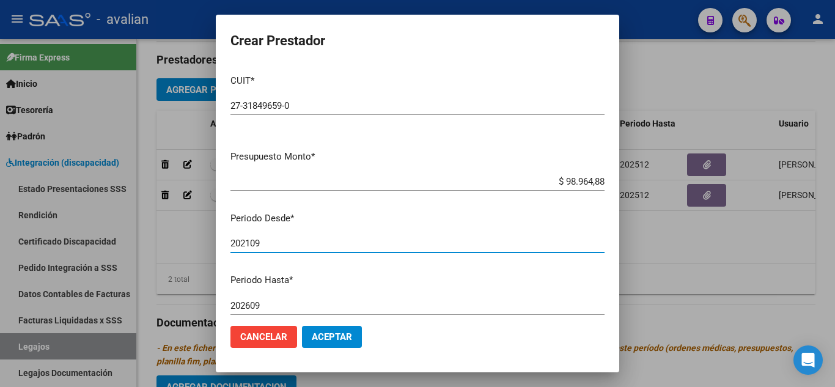
drag, startPoint x: 280, startPoint y: 239, endPoint x: 156, endPoint y: 246, distance: 123.6
click at [158, 246] on div "Crear Prestador CUIT * 27-31849659-0 Ingresar CUIT ARCA Padrón Presupuesto Mont…" at bounding box center [417, 193] width 835 height 387
type input "202510"
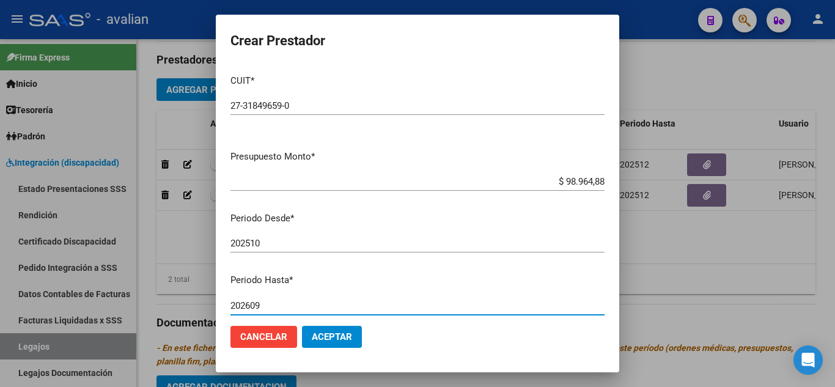
click at [260, 309] on input "202609" at bounding box center [417, 305] width 374 height 11
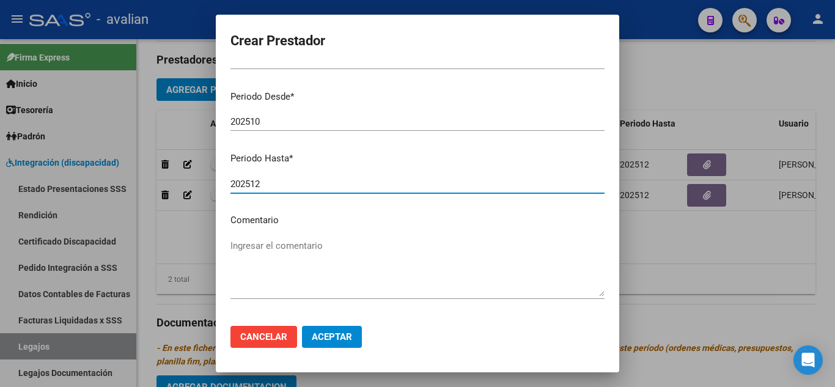
scroll to position [122, 0]
type input "202512"
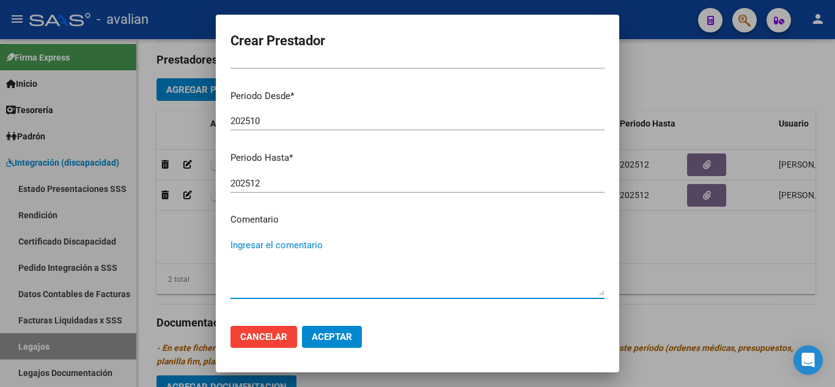
click at [375, 239] on textarea "Ingresar el comentario" at bounding box center [417, 266] width 374 height 57
paste textarea "Psicología: 2 ss semanales"
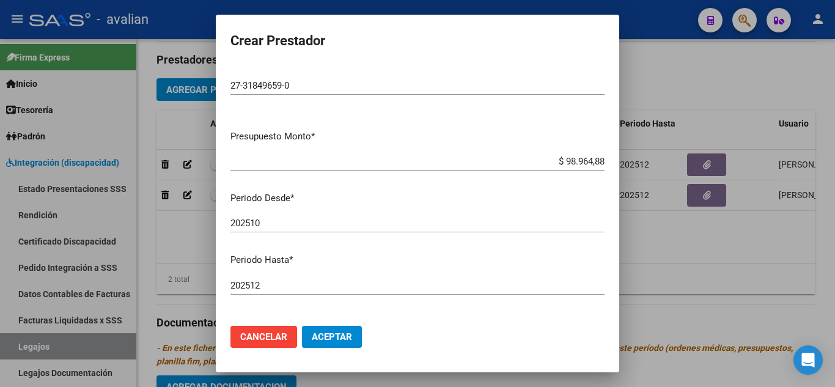
scroll to position [0, 0]
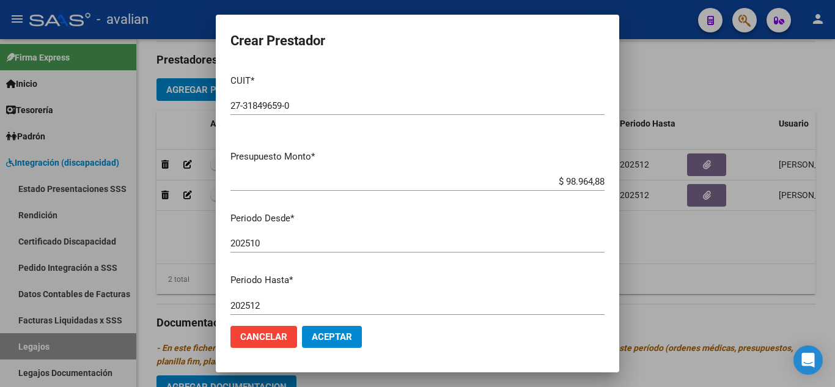
type textarea "Psicología: 2 ss semanales"
click at [349, 339] on span "Aceptar" at bounding box center [332, 336] width 40 height 11
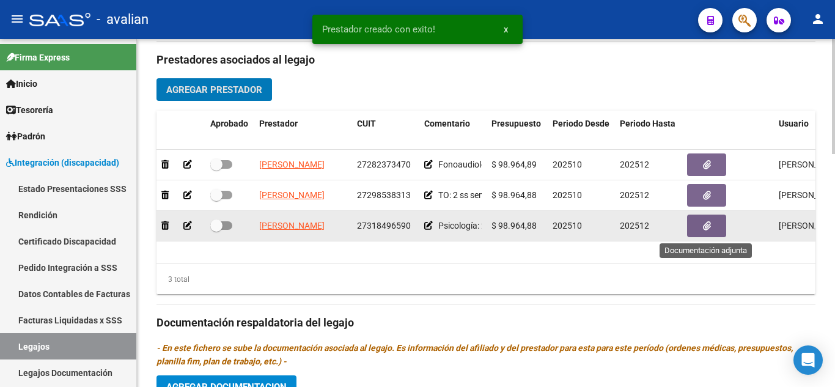
click at [697, 226] on button "button" at bounding box center [706, 225] width 39 height 23
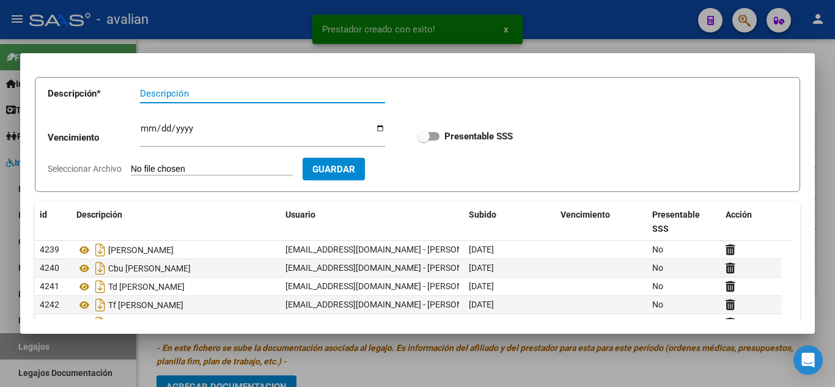
scroll to position [139, 0]
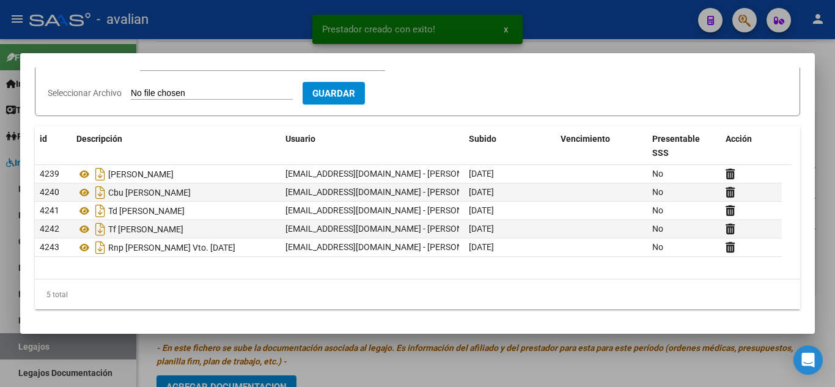
drag, startPoint x: 416, startPoint y: 367, endPoint x: 413, endPoint y: 321, distance: 45.3
click at [416, 366] on div at bounding box center [417, 193] width 835 height 387
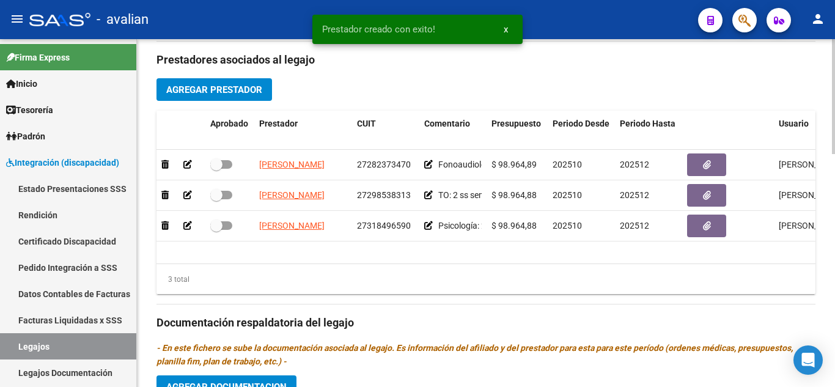
click at [239, 89] on span "Agregar Prestador" at bounding box center [214, 89] width 96 height 11
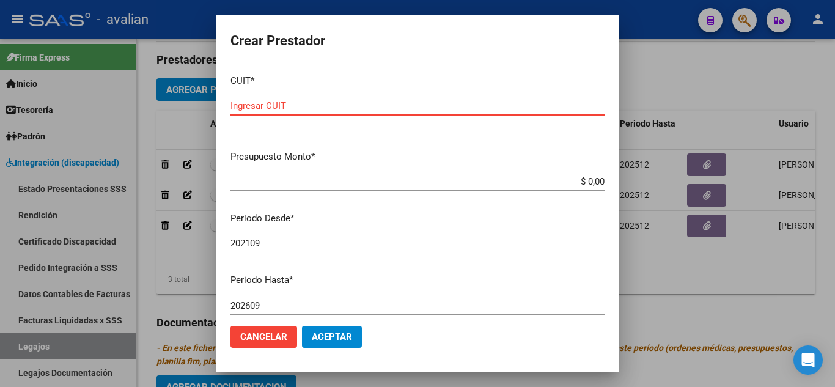
paste input "23-16908526-9"
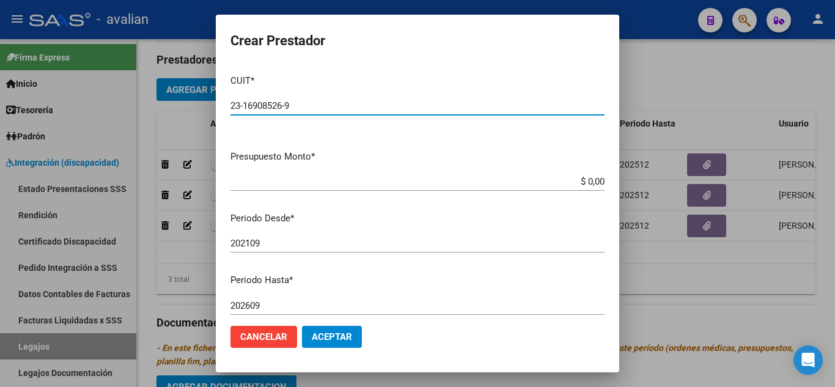
type input "23-16908526-9"
click at [406, 186] on input "$ 0,00" at bounding box center [417, 181] width 374 height 11
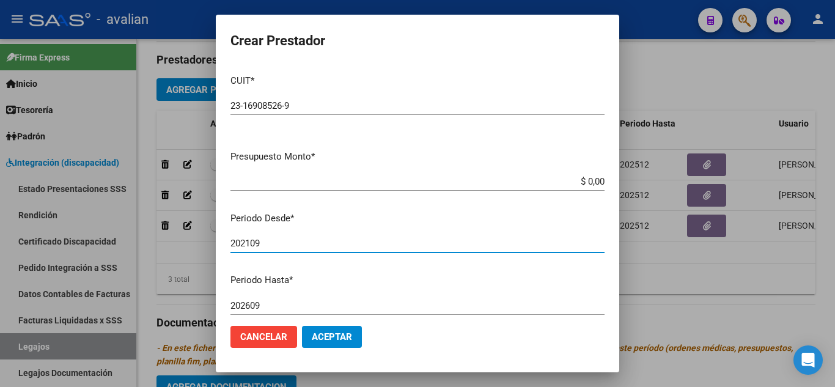
click at [293, 243] on input "202109" at bounding box center [417, 243] width 374 height 11
type input "202510"
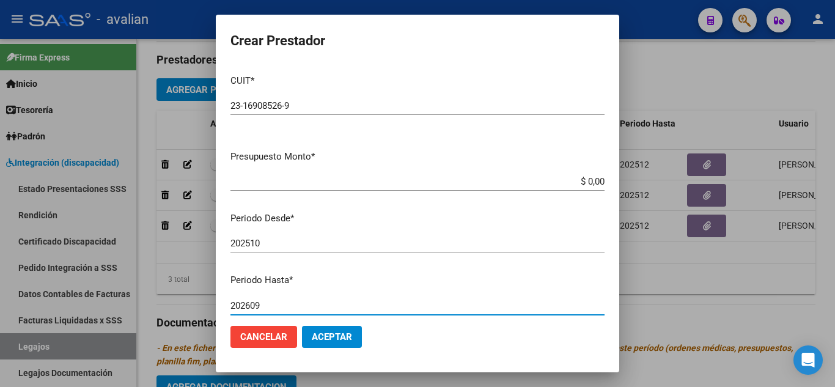
click at [263, 305] on input "202609" at bounding box center [417, 305] width 374 height 11
type input "202512"
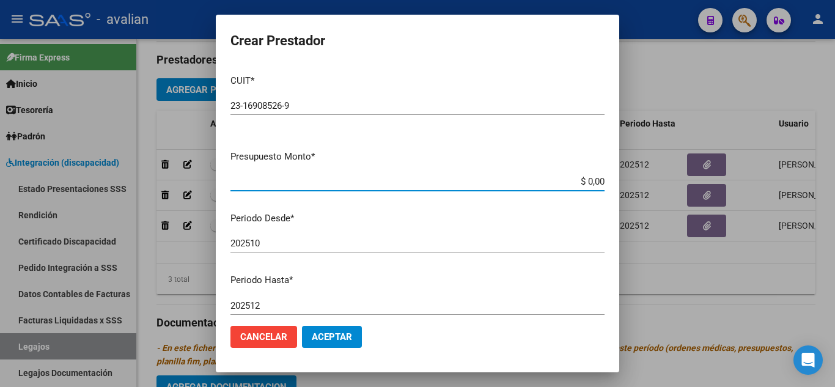
click at [539, 182] on input "$ 0,00" at bounding box center [417, 181] width 374 height 11
click at [383, 181] on input "$ 0,00" at bounding box center [417, 181] width 374 height 11
type input "$ 1.304.558,08"
click at [352, 257] on div "202510 Ingresar el periodo" at bounding box center [417, 249] width 374 height 30
click at [345, 243] on input "202510" at bounding box center [417, 243] width 374 height 11
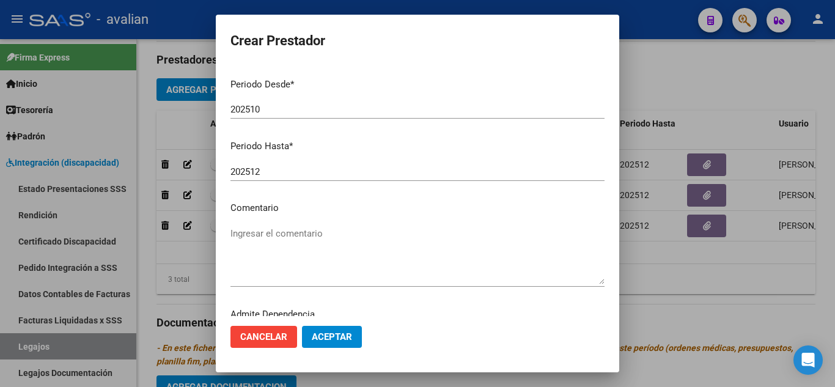
scroll to position [167, 0]
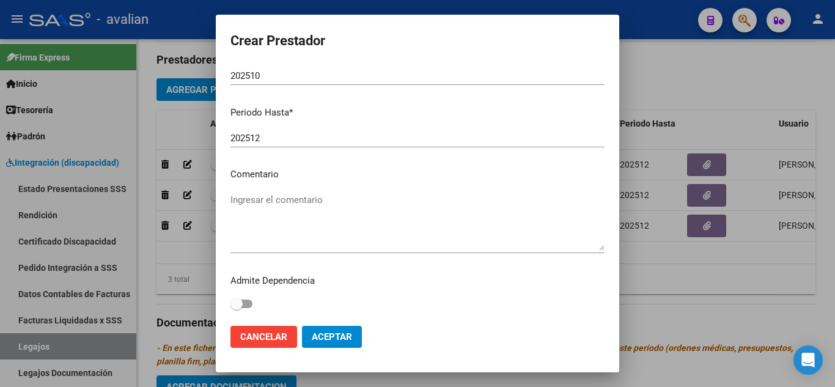
click at [346, 202] on textarea "Ingresar el comentario" at bounding box center [417, 221] width 374 height 57
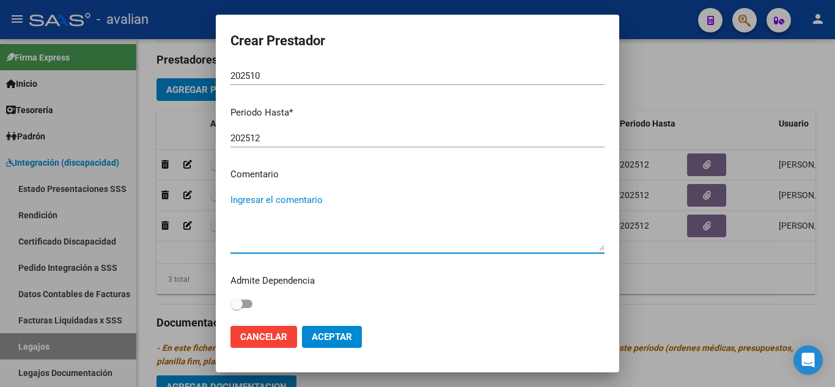
paste textarea "Transporte"
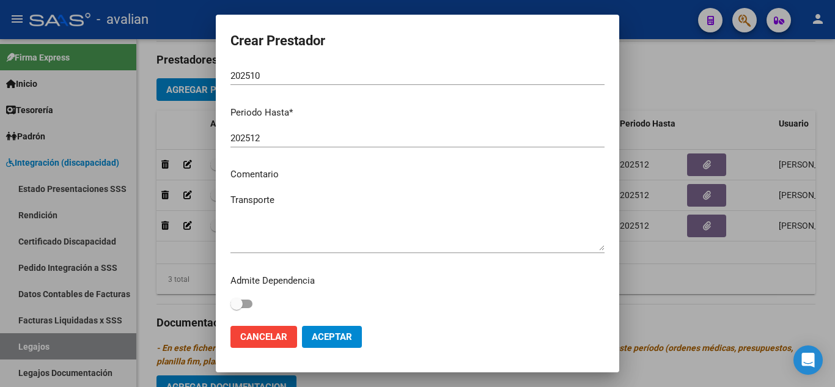
drag, startPoint x: 397, startPoint y: 213, endPoint x: 381, endPoint y: 205, distance: 18.1
click at [395, 211] on textarea "Transporte" at bounding box center [417, 221] width 374 height 57
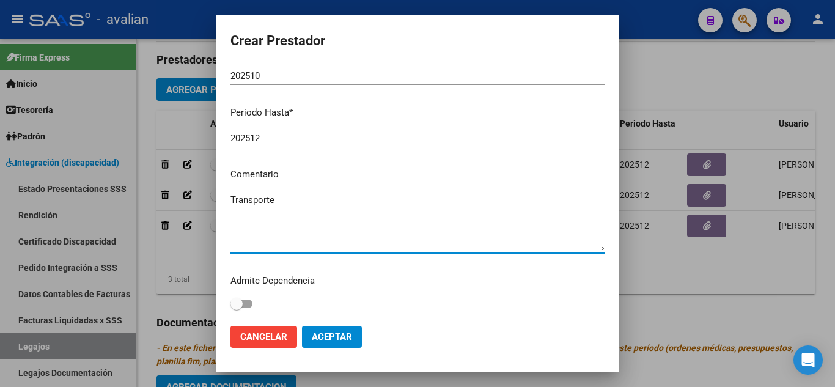
paste textarea "2408km mensuales"
type textarea "Transporte 2408km mensuales sin dependencia."
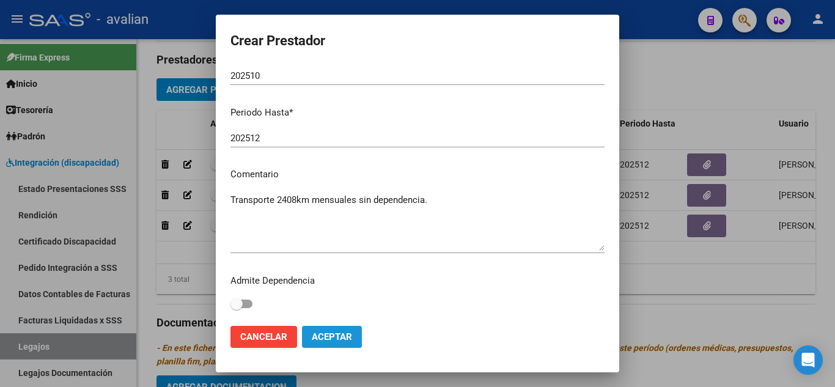
click at [326, 329] on button "Aceptar" at bounding box center [332, 337] width 60 height 22
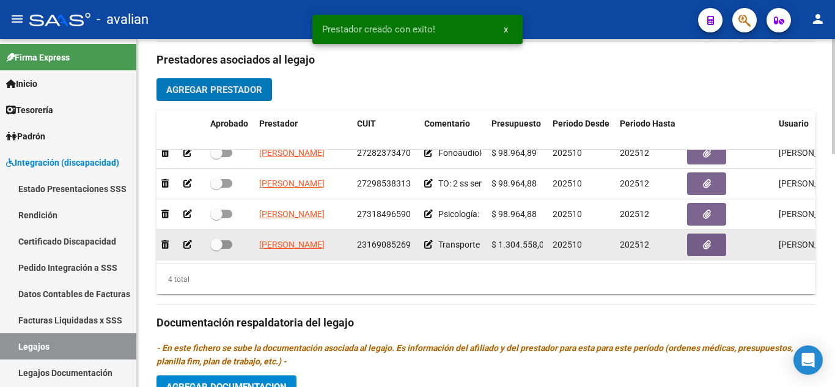
scroll to position [22, 0]
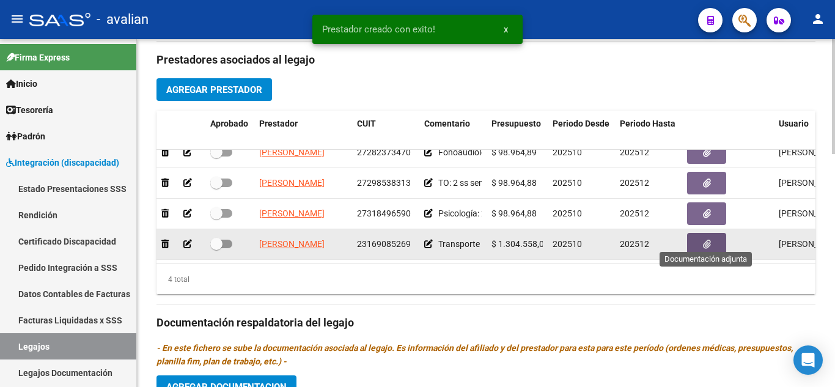
click at [707, 239] on icon "button" at bounding box center [707, 243] width 8 height 9
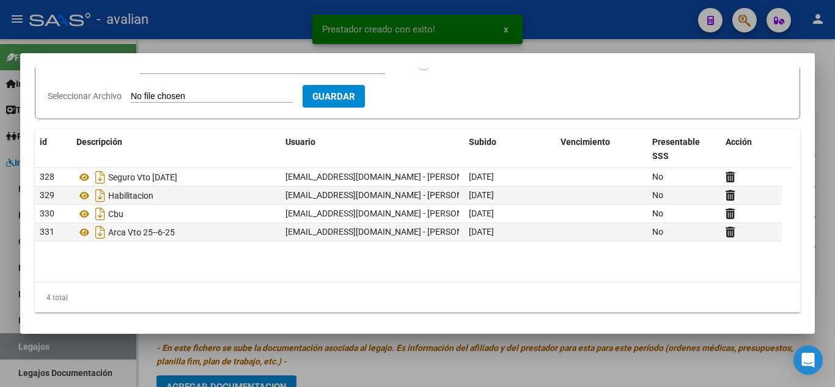
scroll to position [139, 0]
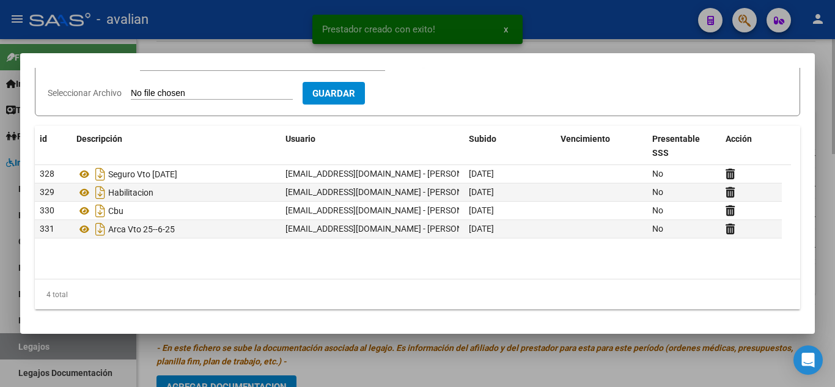
click at [437, 339] on div at bounding box center [417, 193] width 835 height 387
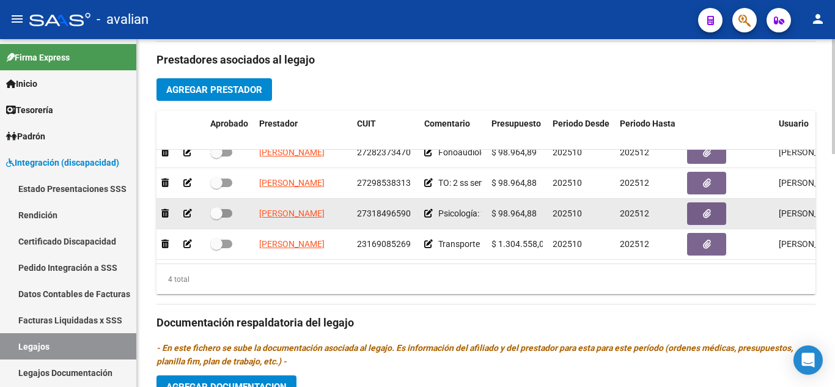
scroll to position [0, 0]
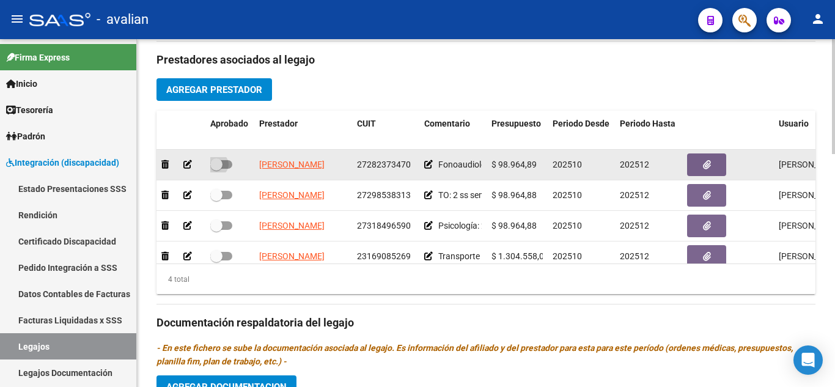
click at [216, 169] on span at bounding box center [216, 164] width 12 height 12
click at [216, 169] on input "checkbox" at bounding box center [216, 169] width 1 height 1
checkbox input "true"
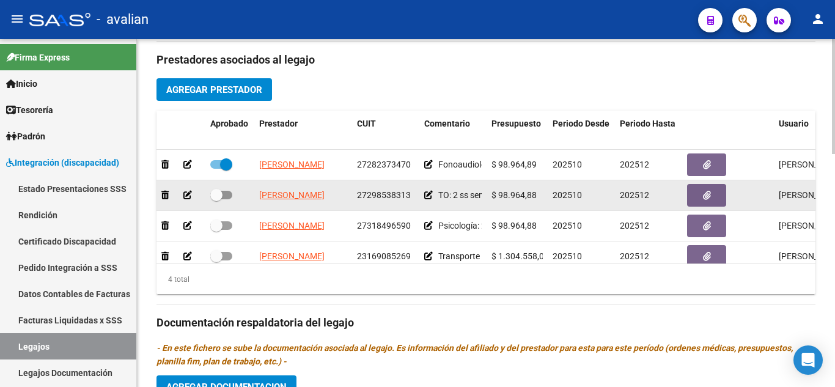
click at [223, 199] on span at bounding box center [221, 195] width 22 height 9
click at [216, 199] on input "checkbox" at bounding box center [216, 199] width 1 height 1
checkbox input "true"
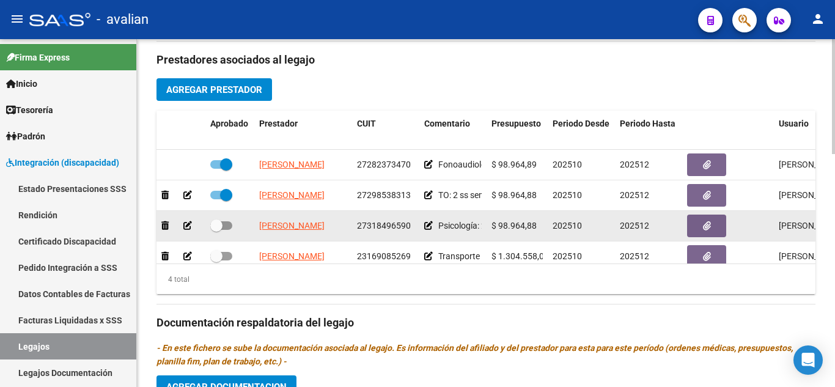
click at [231, 236] on datatable-body-cell at bounding box center [229, 226] width 49 height 30
click at [227, 226] on span at bounding box center [221, 225] width 22 height 9
click at [216, 230] on input "checkbox" at bounding box center [216, 230] width 1 height 1
checkbox input "true"
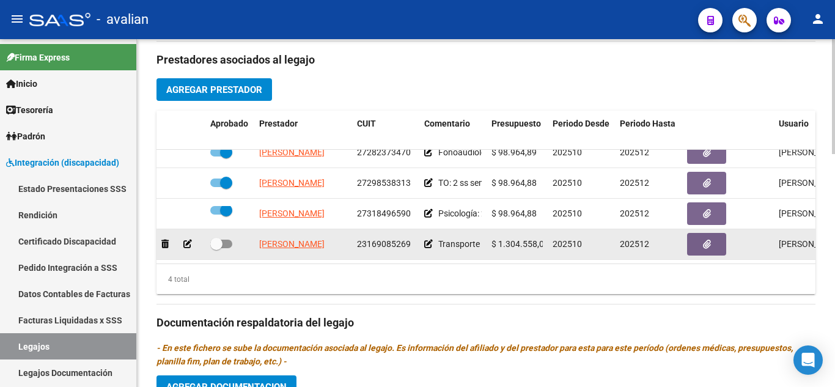
click at [225, 239] on span at bounding box center [221, 243] width 22 height 9
click at [216, 248] on input "checkbox" at bounding box center [216, 248] width 1 height 1
checkbox input "true"
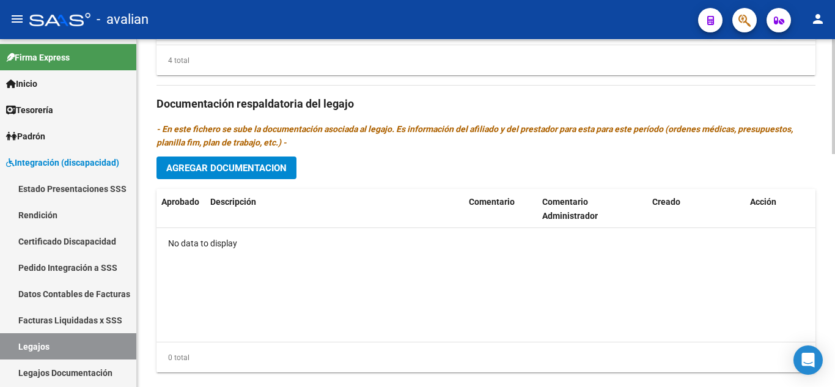
scroll to position [703, 0]
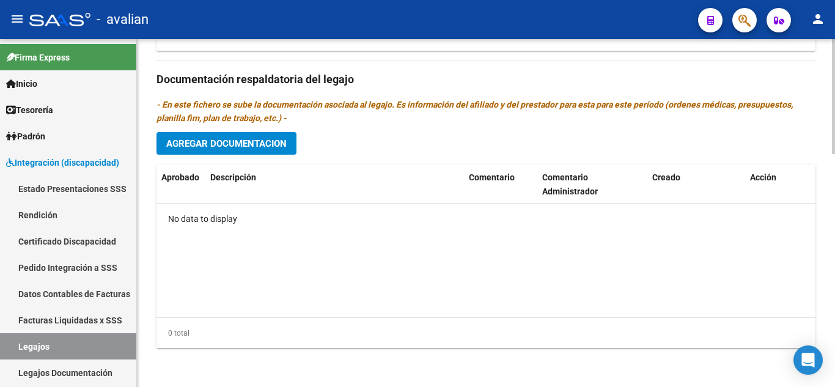
click at [239, 147] on span "Agregar Documentacion" at bounding box center [226, 143] width 120 height 11
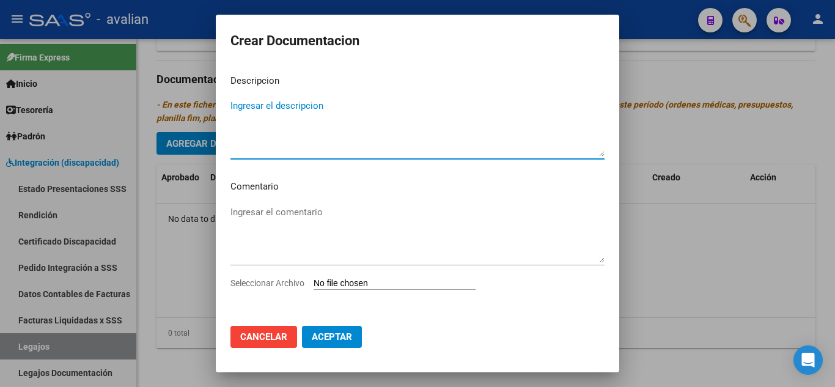
click at [305, 148] on textarea "Ingresar el descripcion" at bounding box center [417, 127] width 374 height 57
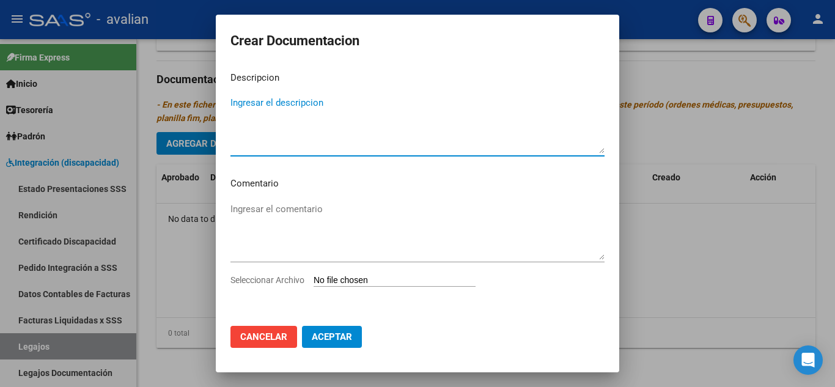
click at [298, 109] on textarea "Ingresar el descripcion" at bounding box center [417, 124] width 374 height 57
type textarea "DOCU PERSONAL"
click at [310, 204] on textarea "Ingresar el comentario" at bounding box center [417, 230] width 374 height 57
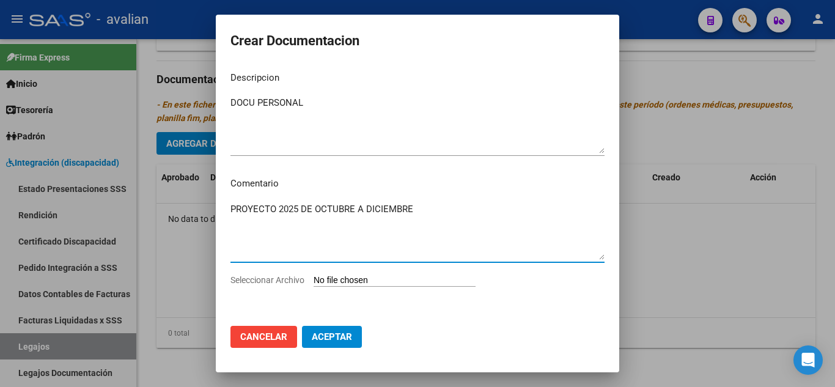
type textarea "PROYECTO 2025 DE OCTUBRE A DICIEMBRE"
click at [374, 281] on input "Seleccionar Archivo" at bounding box center [394, 281] width 162 height 12
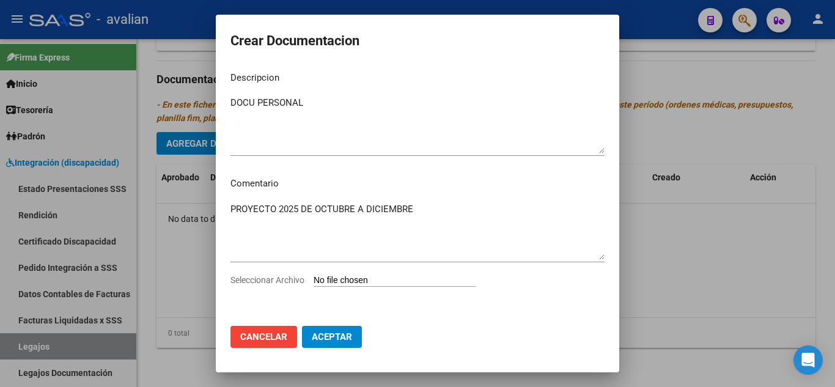
type input "C:\fakepath\06699382_PROYECTO.pdf"
click at [332, 338] on span "Aceptar" at bounding box center [332, 336] width 40 height 11
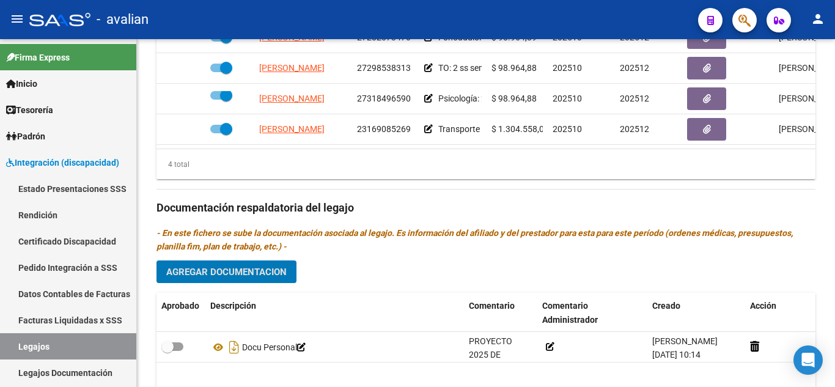
scroll to position [581, 0]
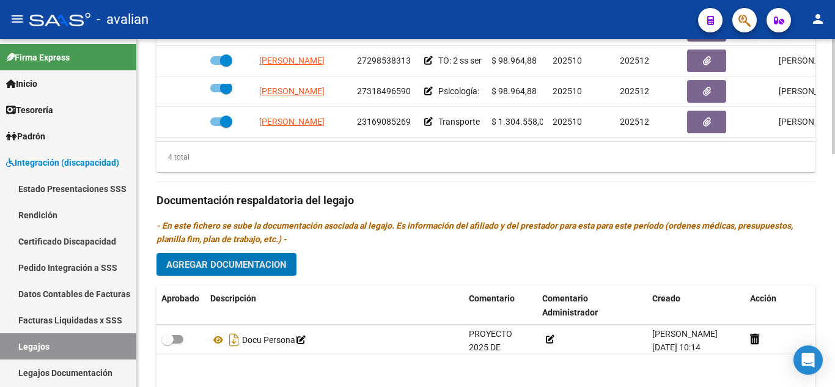
click at [266, 268] on span "Agregar Documentacion" at bounding box center [226, 264] width 120 height 11
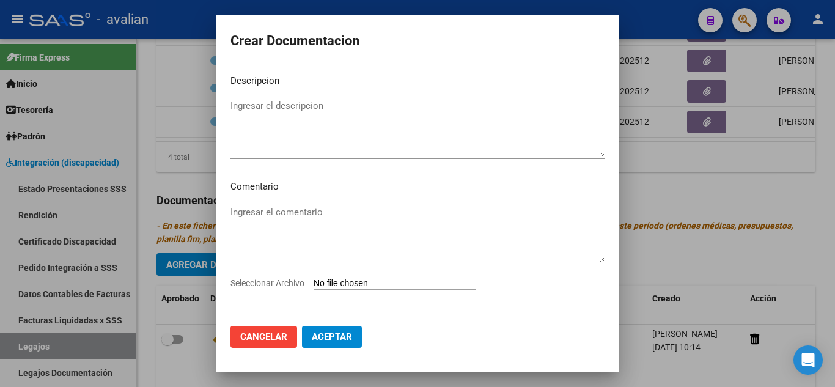
drag, startPoint x: 326, startPoint y: 92, endPoint x: 324, endPoint y: 110, distance: 17.8
click at [326, 93] on mat-dialog-content "Descripcion Ingresar el descripcion Comentario Ingresar el comentario Seleccion…" at bounding box center [417, 190] width 403 height 251
click at [324, 115] on textarea "Ingresar el descripcion" at bounding box center [417, 127] width 374 height 57
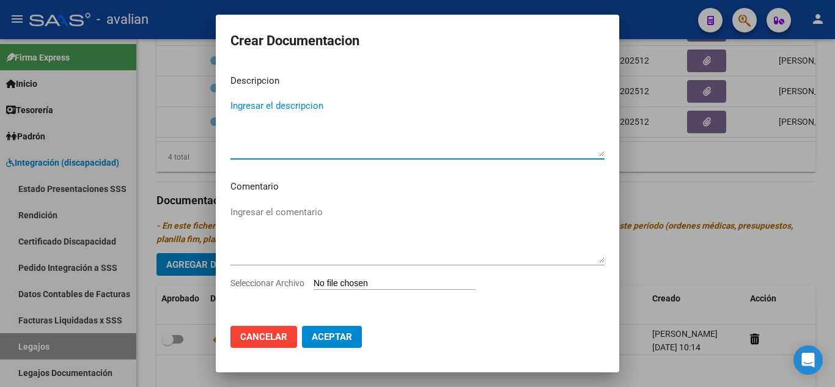
paste textarea "Fonoaudiología: 2 ss semanales."
type textarea "Fonoaudiología: 2 ss semanales."
click at [393, 283] on input "Seleccionar Archivo" at bounding box center [394, 284] width 162 height 12
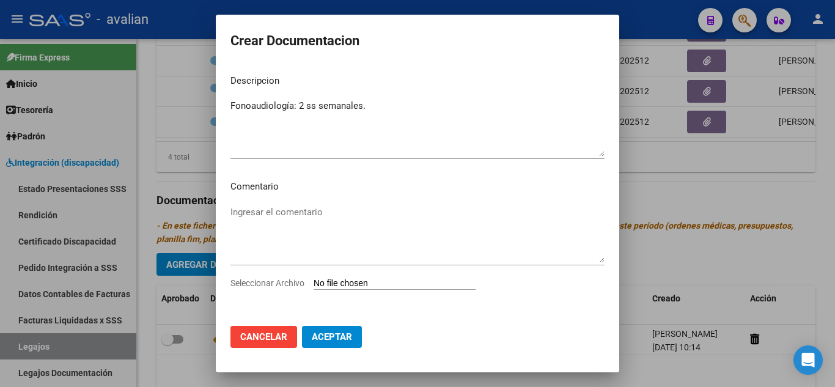
type input "C:\fakepath\06699382_FONO_compressed (1).pdf"
click at [310, 329] on button "Aceptar" at bounding box center [332, 337] width 60 height 22
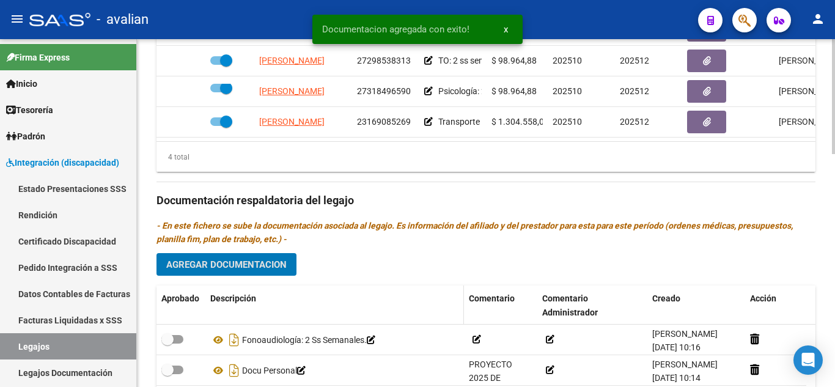
scroll to position [703, 0]
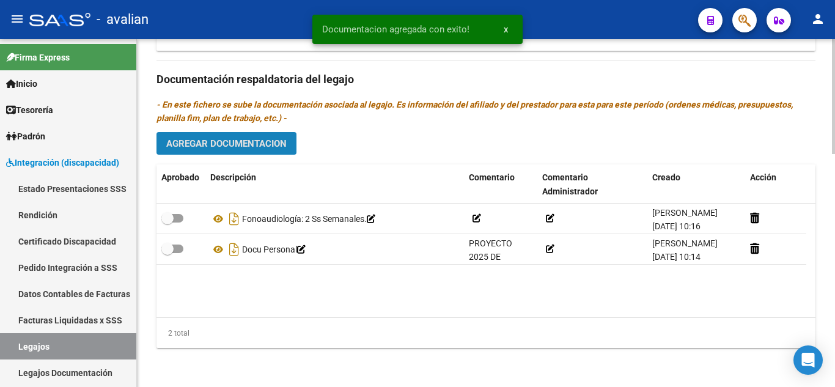
click at [242, 145] on span "Agregar Documentacion" at bounding box center [226, 143] width 120 height 11
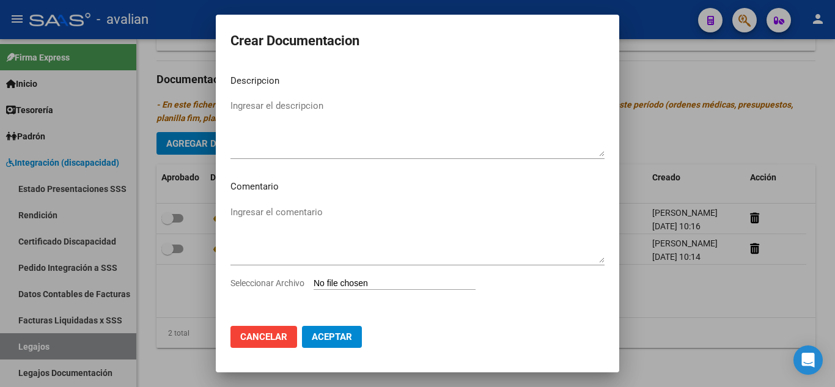
click at [253, 106] on textarea "Ingresar el descripcion" at bounding box center [417, 127] width 374 height 57
paste textarea "TO: 2 ss semanales."
type textarea "TO: 2 ss semanales."
click at [294, 203] on div "Ingresar el comentario" at bounding box center [417, 234] width 374 height 62
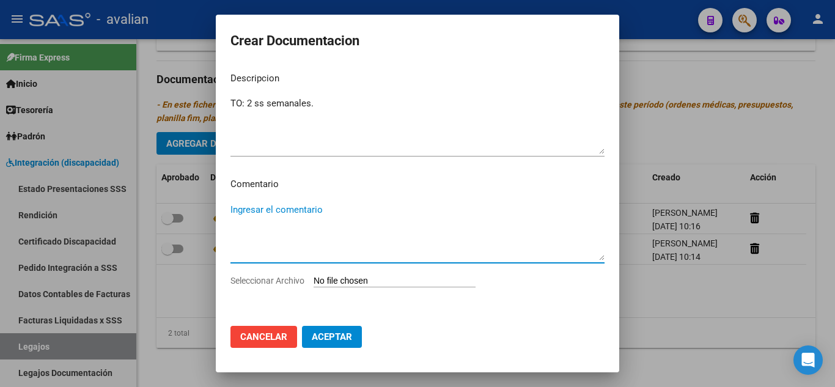
scroll to position [3, 0]
click at [345, 276] on input "Seleccionar Archivo" at bounding box center [394, 281] width 162 height 12
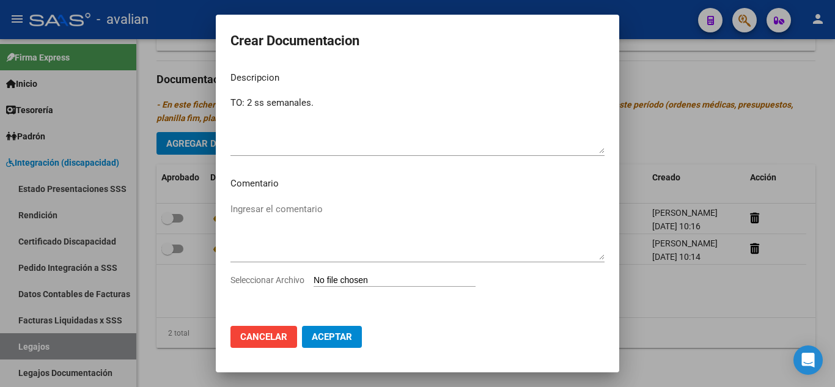
click at [406, 279] on input "Seleccionar Archivo" at bounding box center [394, 281] width 162 height 12
type input "C:\fakepath\06699382_TO (1).pdf"
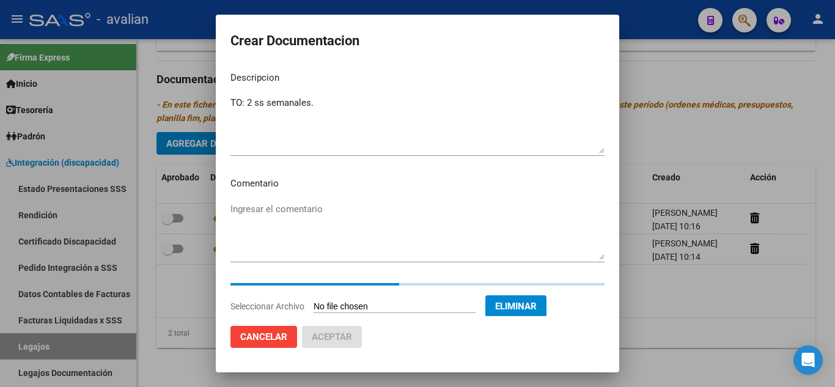
scroll to position [7, 0]
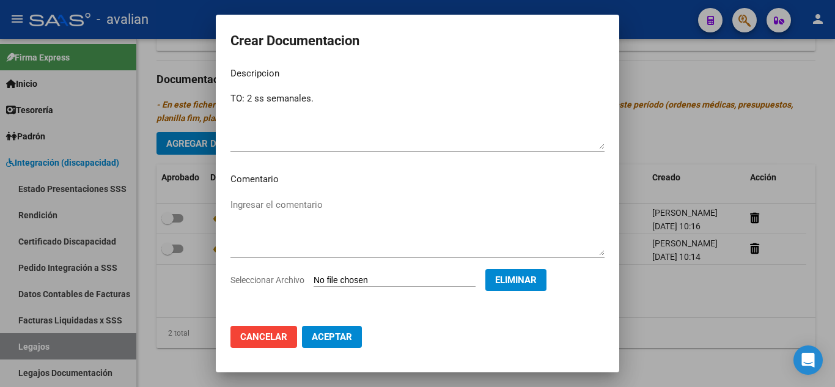
click at [345, 337] on span "Aceptar" at bounding box center [332, 336] width 40 height 11
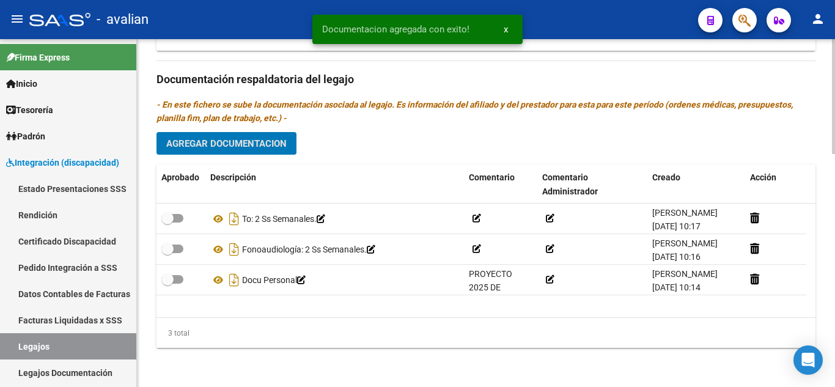
click at [261, 152] on button "Agregar Documentacion" at bounding box center [226, 143] width 140 height 23
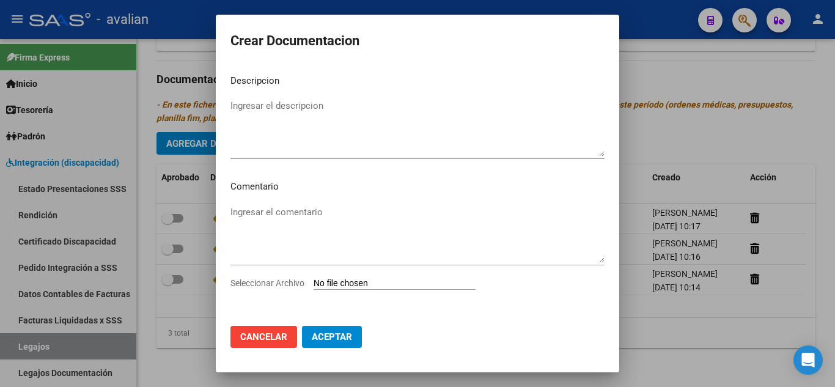
click at [332, 112] on textarea "Ingresar el descripcion" at bounding box center [417, 127] width 374 height 57
paste textarea "Psicología: 2 ss semanales."
type textarea "Psicología: 2 ss semanales."
click at [360, 283] on input "Seleccionar Archivo" at bounding box center [394, 284] width 162 height 12
type input "C:\fakepath\06699382_PSICOLOGIA_compressed (1).pdf"
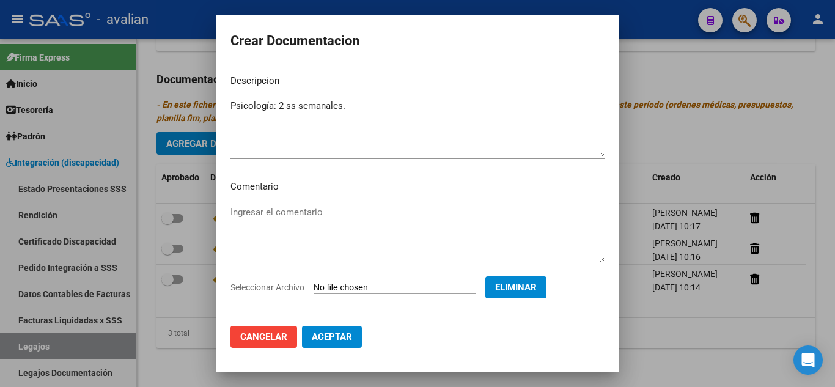
click at [331, 336] on span "Aceptar" at bounding box center [332, 336] width 40 height 11
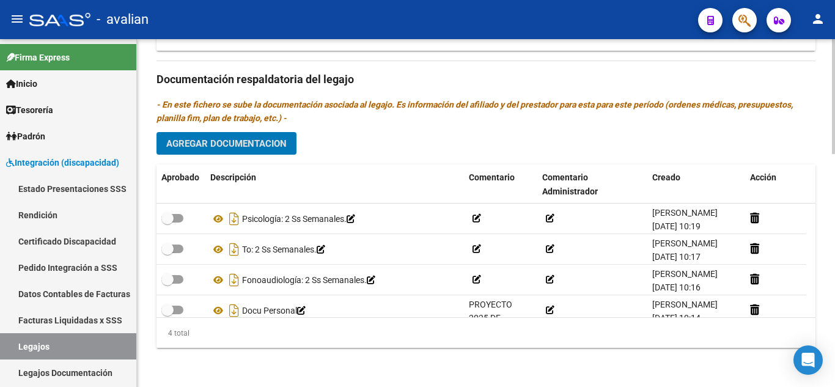
click at [223, 140] on span "Agregar Documentacion" at bounding box center [226, 143] width 120 height 11
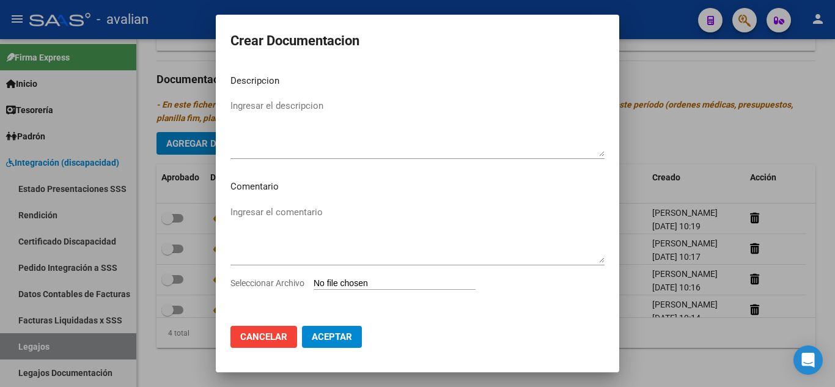
click at [281, 115] on textarea "Ingresar el descripcion" at bounding box center [417, 127] width 374 height 57
paste textarea "Transporte a terapias."
click at [359, 108] on textarea "Transporte a terapias." at bounding box center [417, 127] width 374 height 57
paste textarea "2408km mensuales."
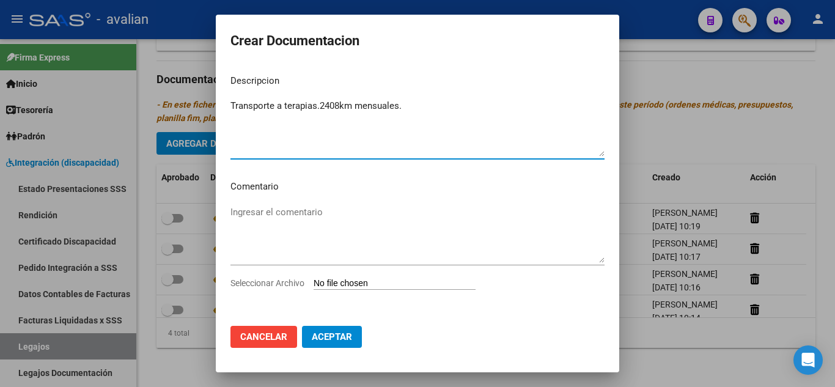
click at [323, 106] on textarea "Transporte a terapias.2408km mensuales." at bounding box center [417, 127] width 374 height 57
click at [322, 106] on textarea "Transporte a terapias.2408km mensuales." at bounding box center [417, 127] width 374 height 57
click at [401, 106] on textarea "Transporte a terapias. 2408km mensuales." at bounding box center [417, 127] width 374 height 57
type textarea "Transporte a terapias. 2408km mensuales sin dependencia."
click at [312, 208] on textarea "Ingresar el comentario" at bounding box center [417, 233] width 374 height 57
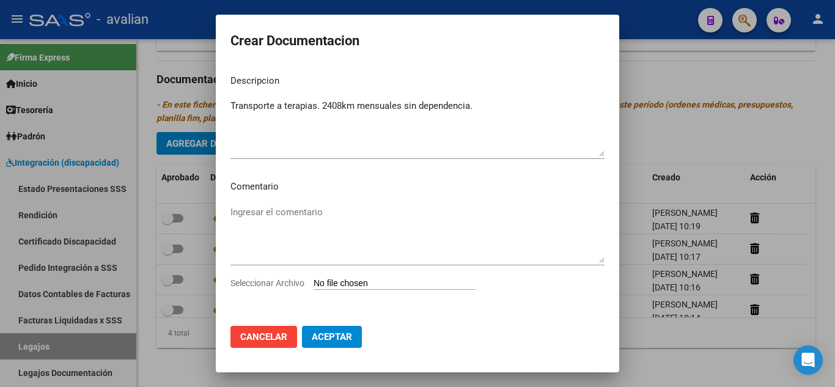
click at [374, 285] on input "Seleccionar Archivo" at bounding box center [394, 284] width 162 height 12
type input "C:\fakepath\06699382_TRANSPORTE_compressed.pdf"
click at [324, 340] on span "Aceptar" at bounding box center [332, 336] width 40 height 11
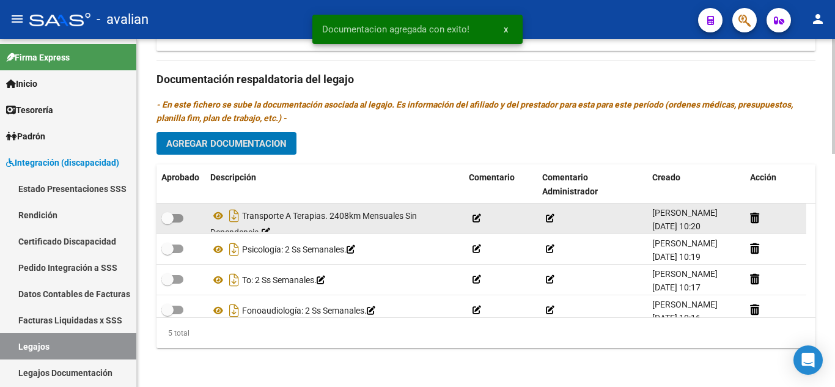
click at [179, 214] on span at bounding box center [172, 218] width 22 height 9
click at [167, 222] on input "checkbox" at bounding box center [167, 222] width 1 height 1
checkbox input "true"
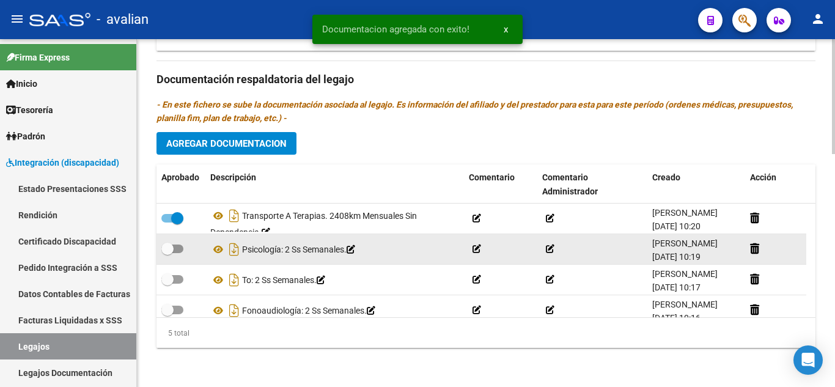
click at [174, 255] on label at bounding box center [172, 248] width 22 height 15
click at [167, 254] on input "checkbox" at bounding box center [167, 253] width 1 height 1
checkbox input "true"
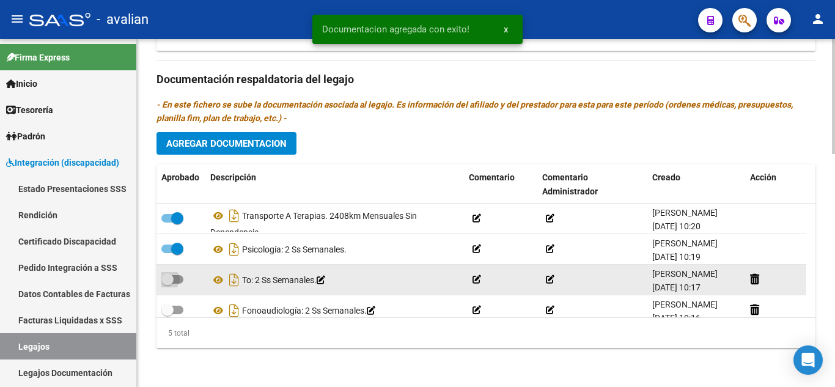
click at [173, 286] on label at bounding box center [172, 279] width 22 height 15
click at [167, 284] on input "checkbox" at bounding box center [167, 283] width 1 height 1
checkbox input "true"
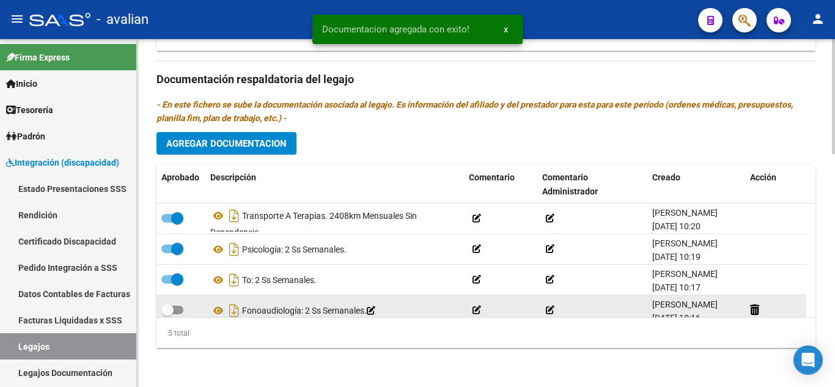
click at [172, 301] on datatable-body-cell at bounding box center [180, 310] width 49 height 30
click at [172, 307] on span at bounding box center [167, 310] width 12 height 12
click at [167, 314] on input "checkbox" at bounding box center [167, 314] width 1 height 1
checkbox input "true"
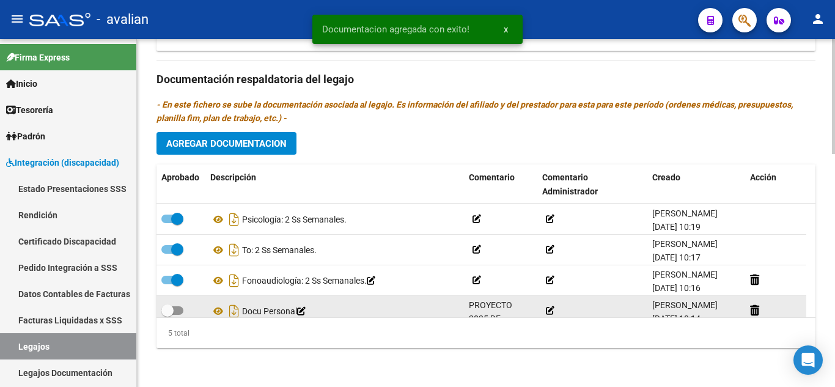
scroll to position [43, 0]
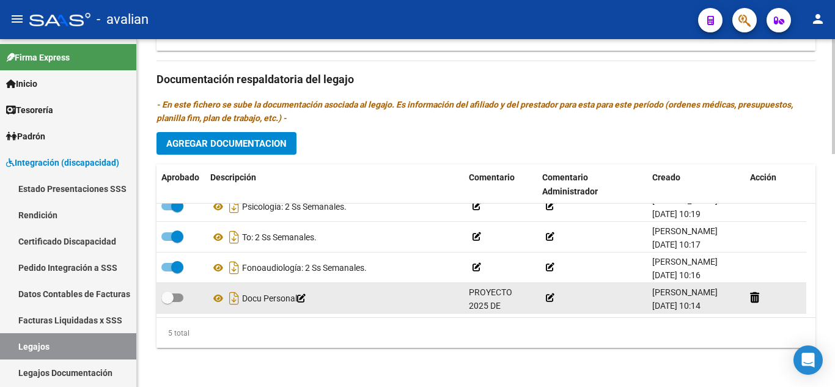
click at [178, 296] on span at bounding box center [172, 297] width 22 height 9
click at [167, 302] on input "checkbox" at bounding box center [167, 302] width 1 height 1
checkbox input "true"
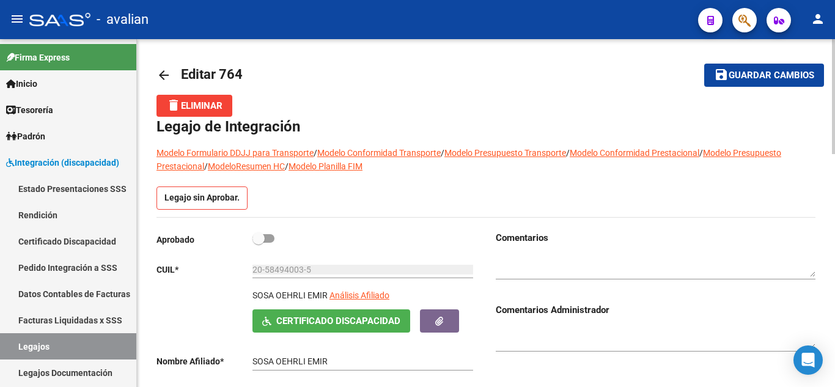
scroll to position [0, 0]
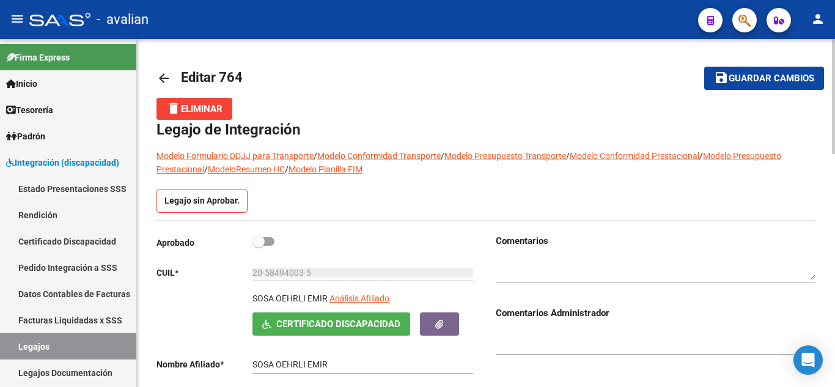
click at [258, 240] on span at bounding box center [258, 241] width 12 height 12
click at [258, 246] on input "checkbox" at bounding box center [258, 246] width 1 height 1
checkbox input "true"
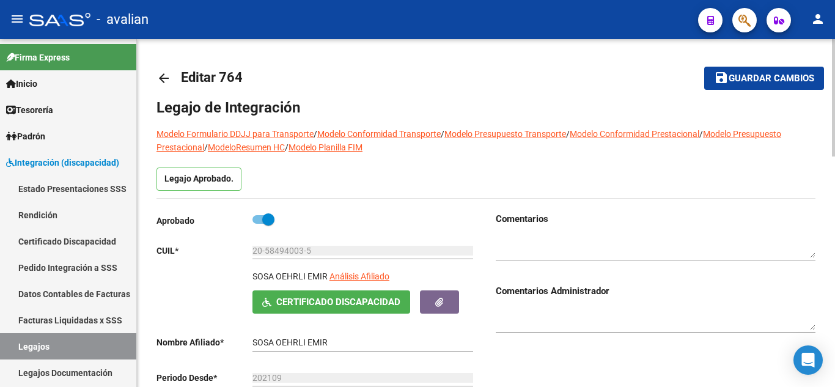
click at [754, 76] on span "Guardar cambios" at bounding box center [771, 78] width 86 height 11
